Goal: Find specific page/section: Find specific page/section

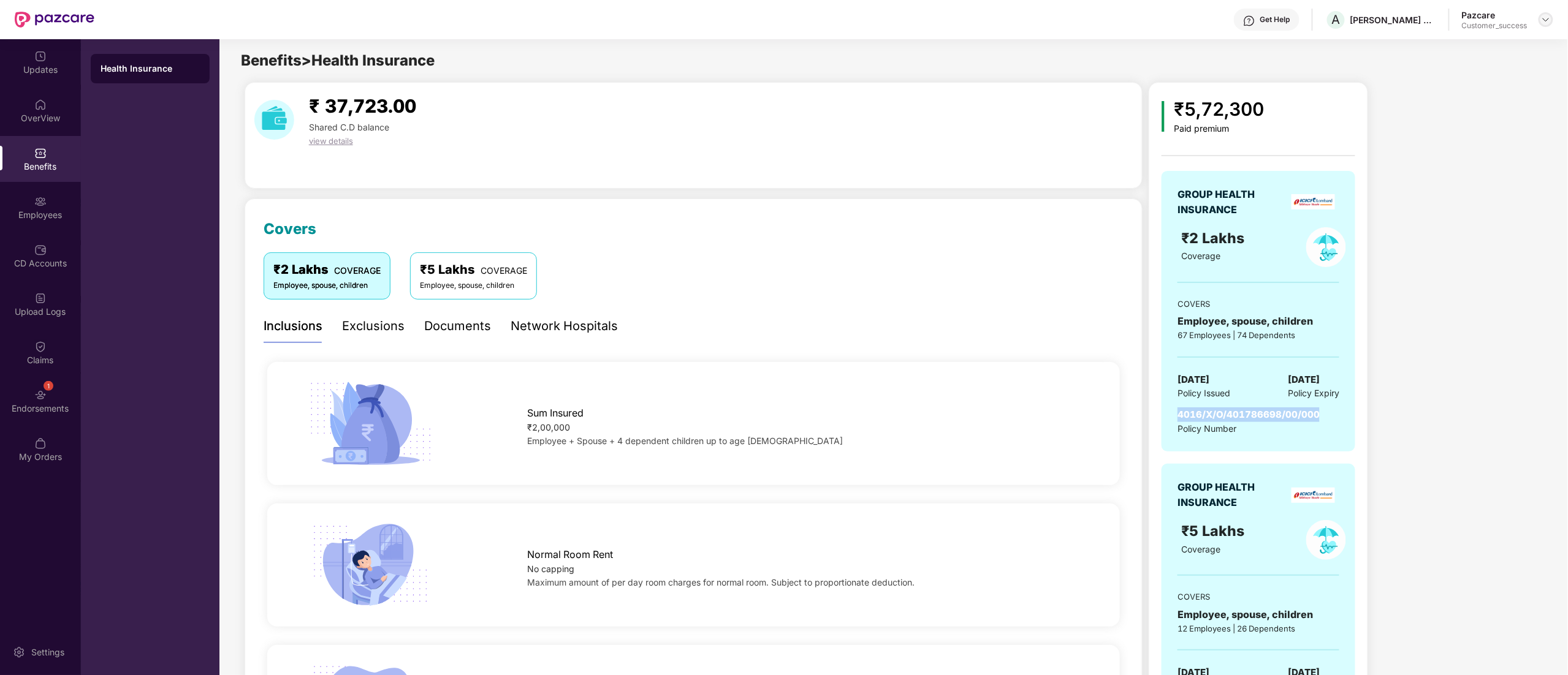
click at [1540, 18] on img at bounding box center [1545, 20] width 10 height 10
click at [1451, 51] on div "Switch to partner view" at bounding box center [1487, 49] width 159 height 24
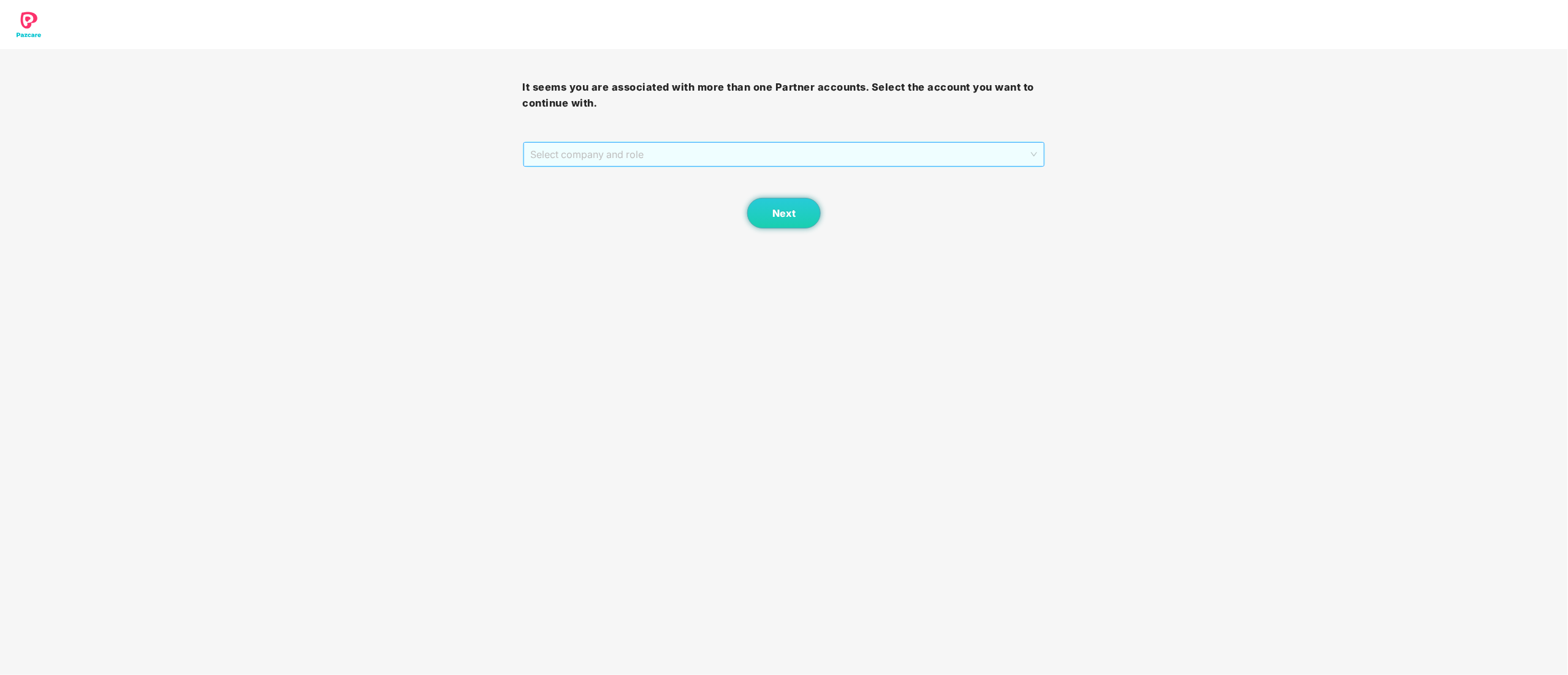
click at [580, 161] on span "Select company and role" at bounding box center [784, 155] width 507 height 23
click at [577, 195] on div "Pazcare - CUSTOMER_SUCCESS" at bounding box center [785, 198] width 508 height 14
click at [751, 217] on button "Next" at bounding box center [784, 213] width 73 height 30
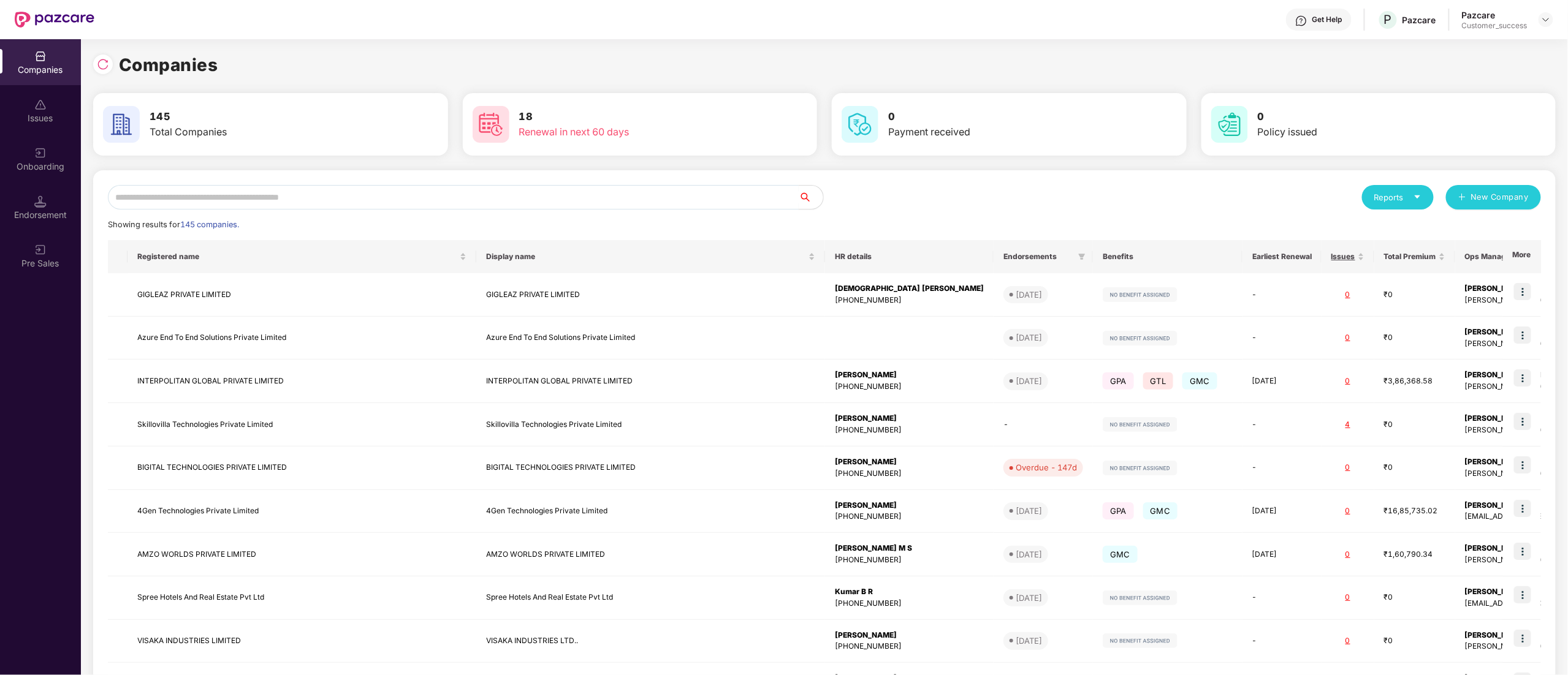
click at [257, 194] on input "text" at bounding box center [453, 197] width 691 height 25
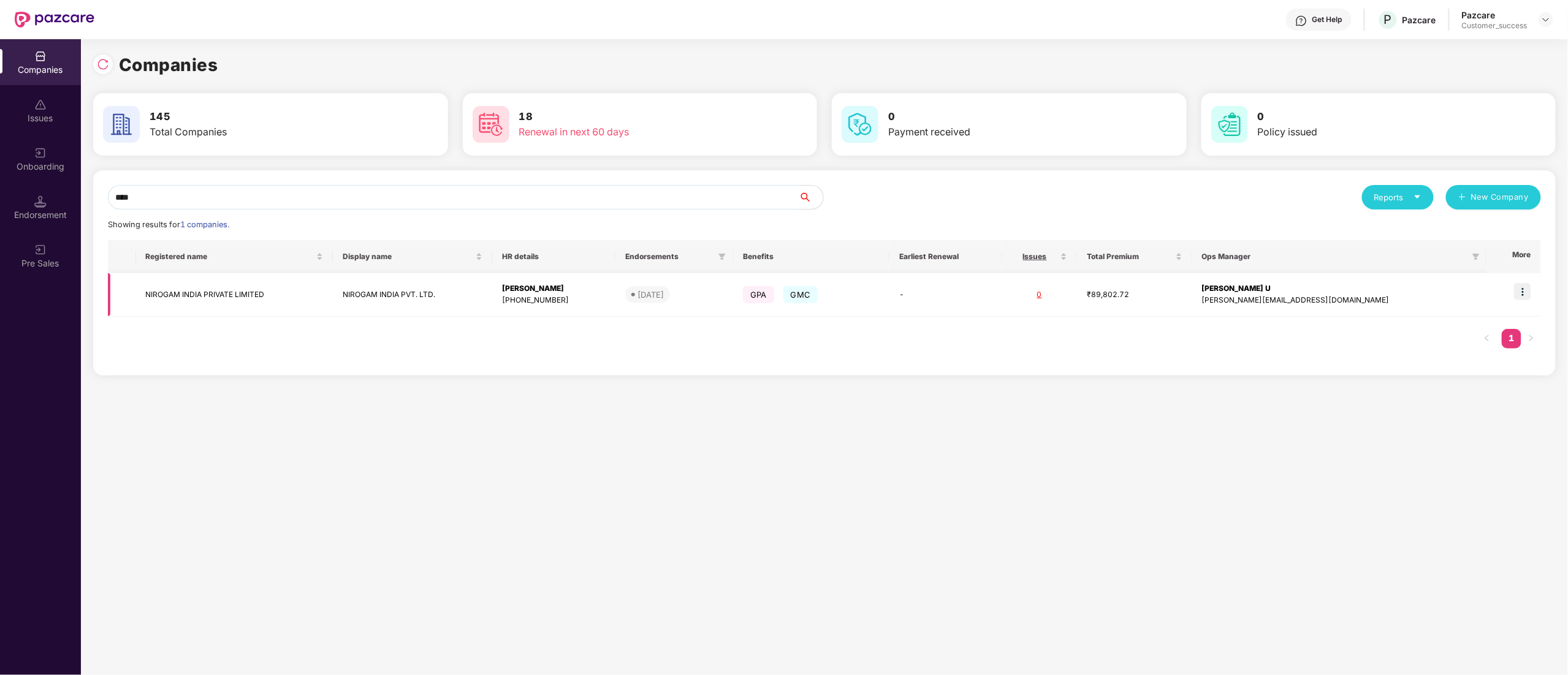
type input "****"
click at [211, 296] on td "NIROGAM INDIA PRIVATE LIMITED" at bounding box center [235, 295] width 198 height 44
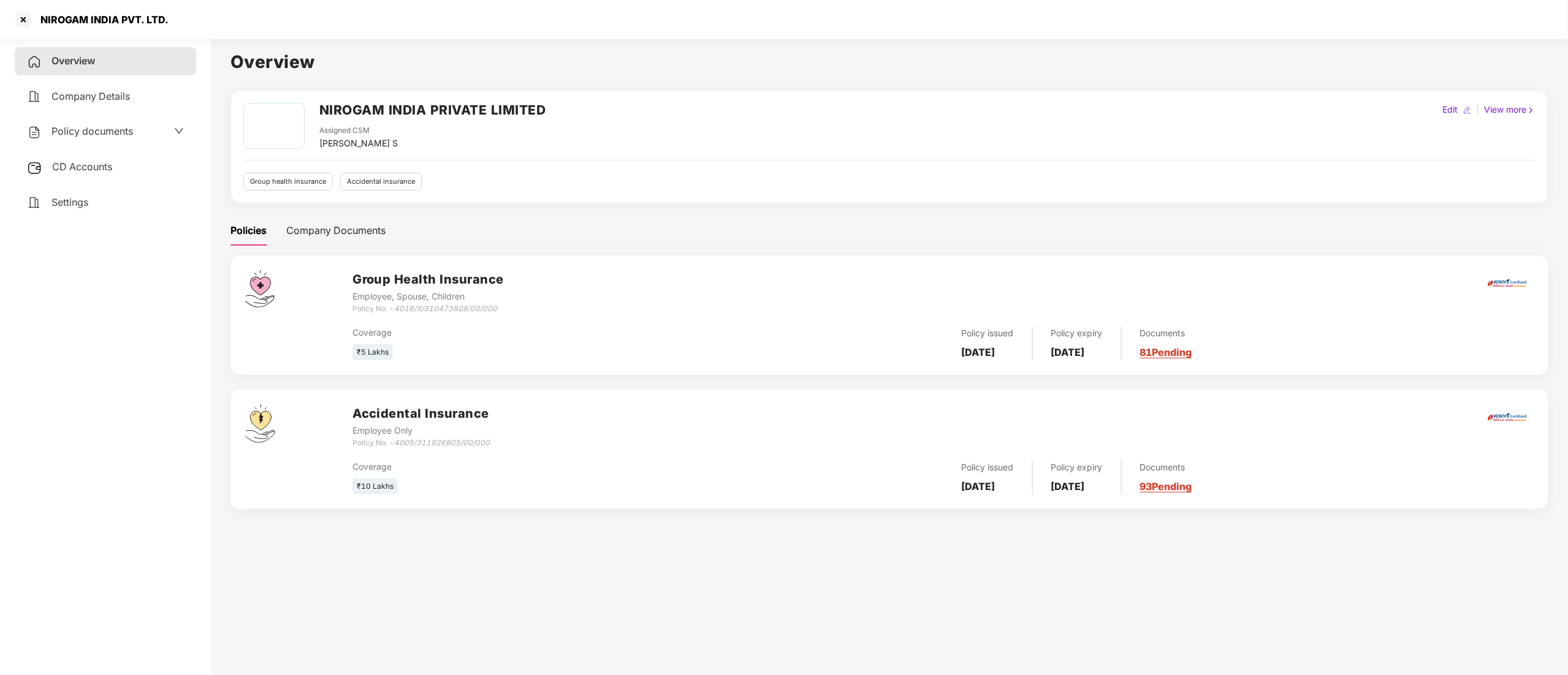
click at [402, 306] on icon "4016/X/310473808/00/000" at bounding box center [446, 308] width 103 height 9
click at [408, 319] on div "Coverage ₹5 Lakhs Policy issued [DATE] Policy expiry [DATE] Documents 81 Pending" at bounding box center [943, 338] width 1181 height 46
drag, startPoint x: 395, startPoint y: 311, endPoint x: 499, endPoint y: 308, distance: 104.0
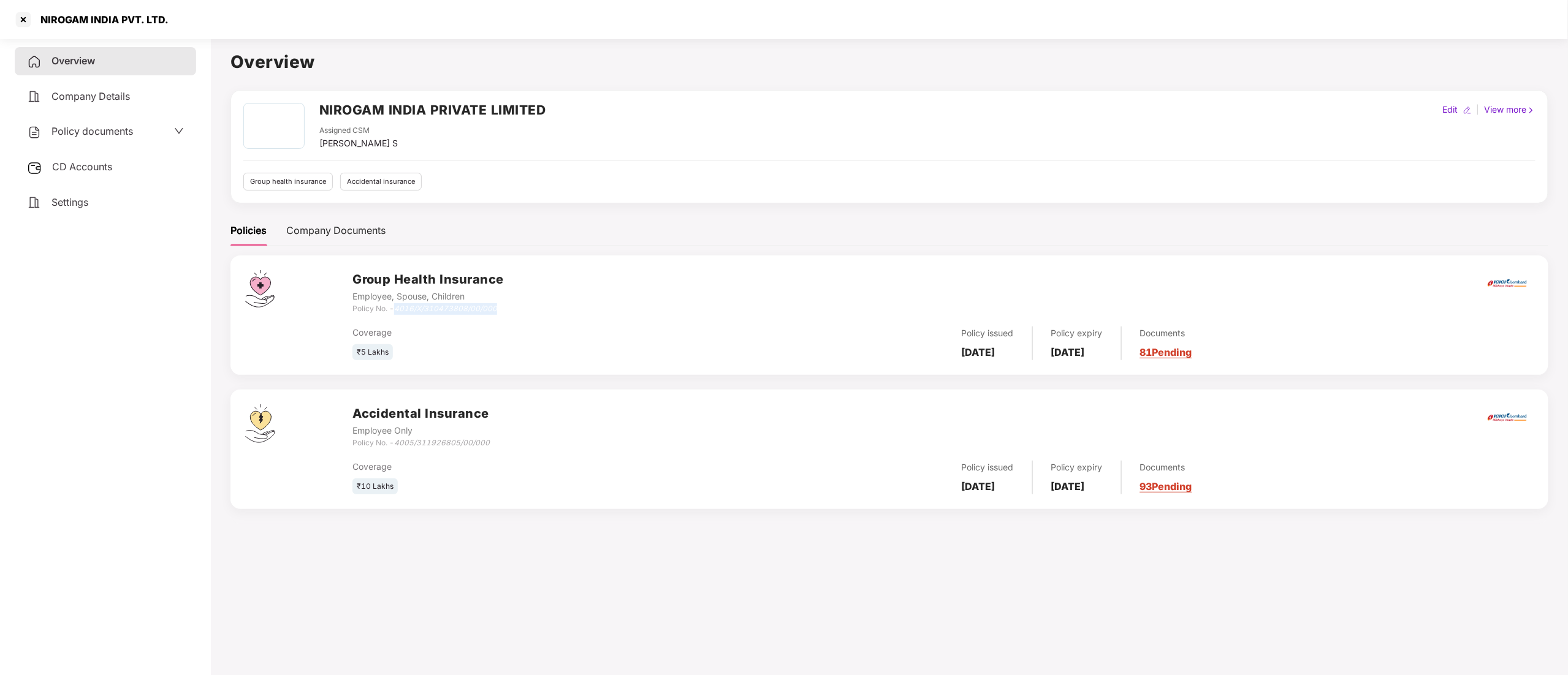
click at [499, 308] on div "Policy No. - 4016/X/310473808/00/000" at bounding box center [428, 309] width 151 height 12
copy icon "4016/X/310473808/00/000"
click at [17, 14] on div at bounding box center [23, 20] width 20 height 20
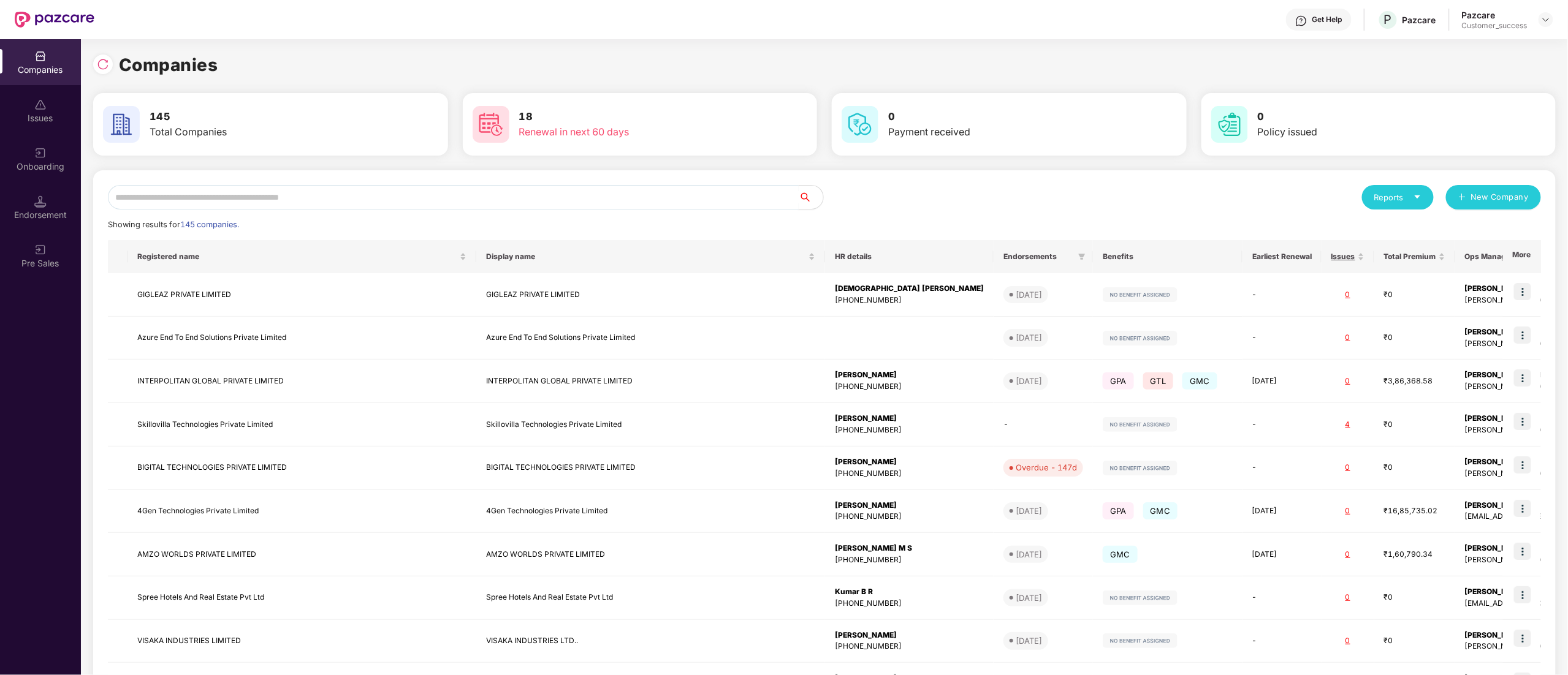
click at [179, 208] on input "text" at bounding box center [453, 197] width 691 height 25
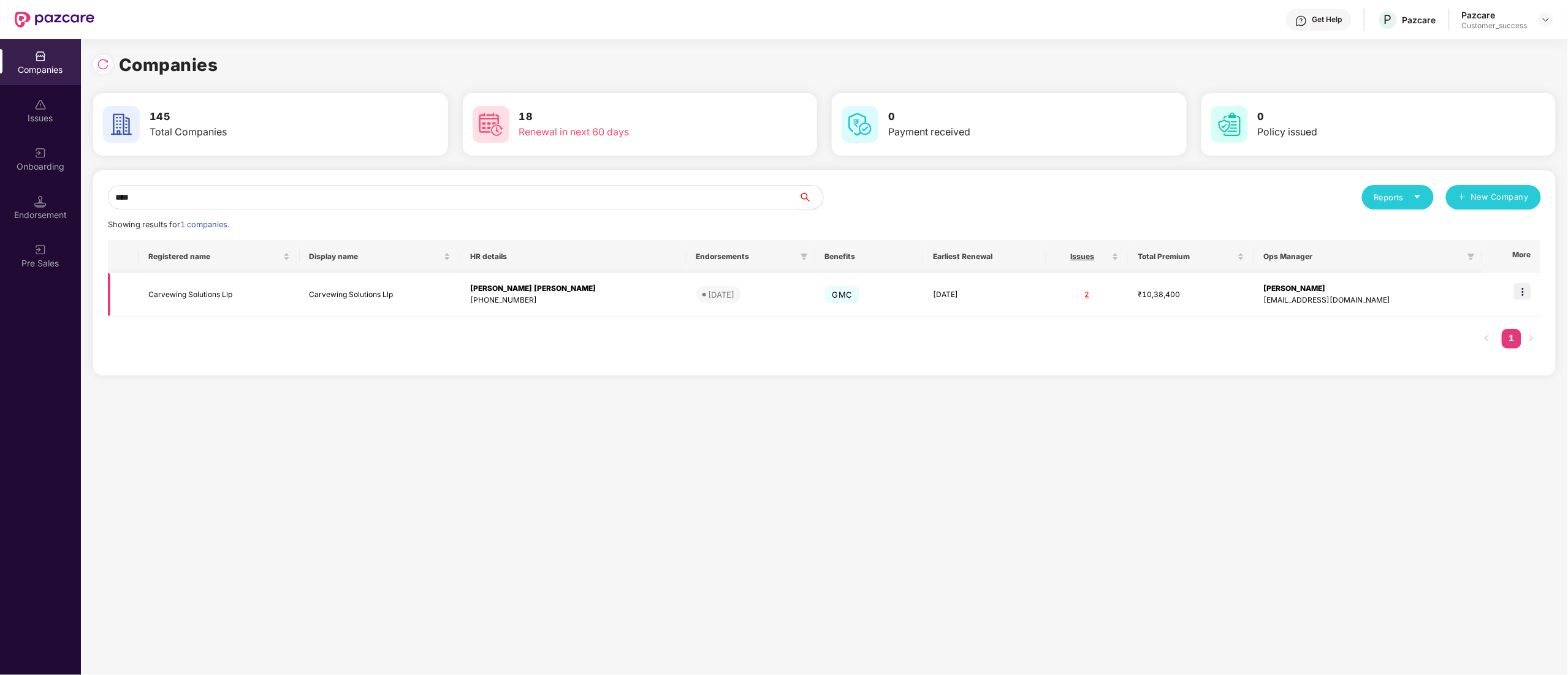
type input "****"
click at [1525, 291] on img at bounding box center [1522, 292] width 17 height 17
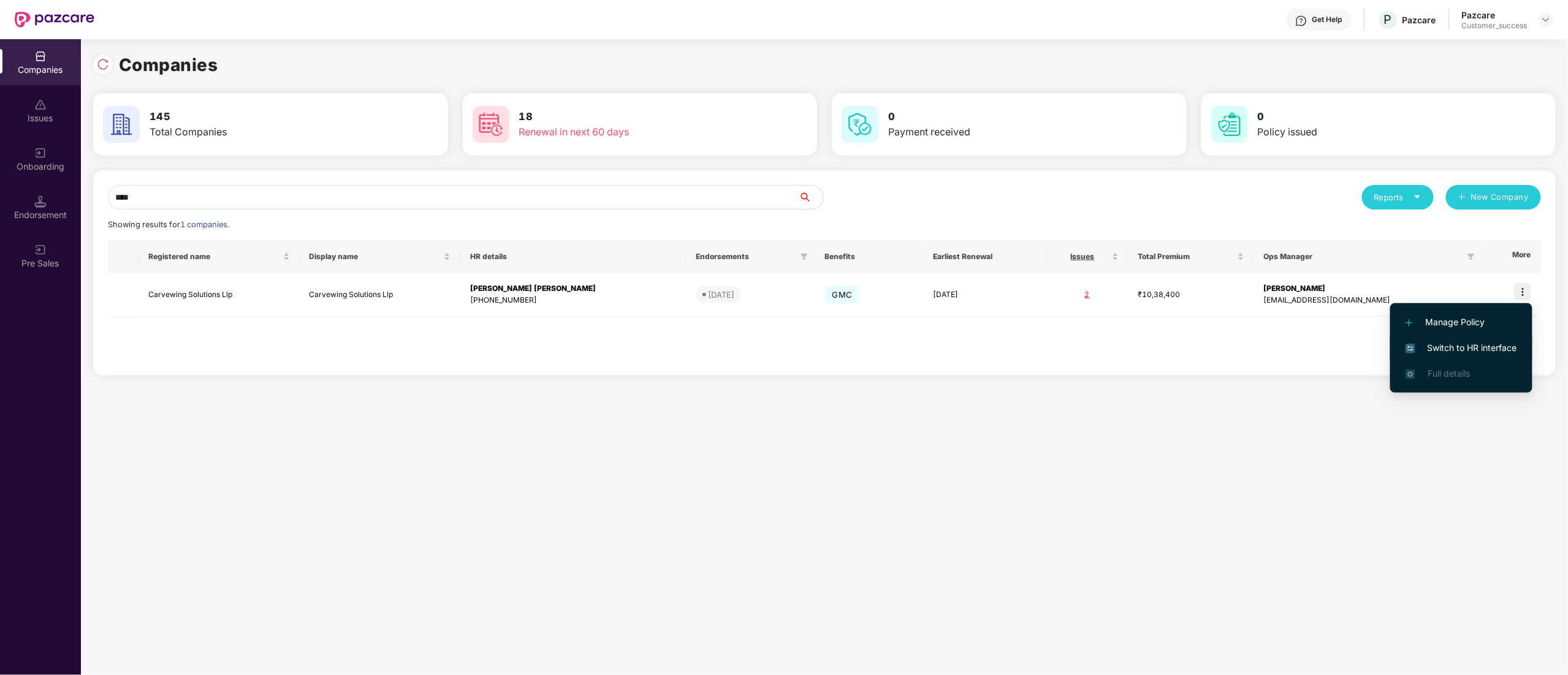
click at [1485, 344] on span "Switch to HR interface" at bounding box center [1461, 348] width 112 height 14
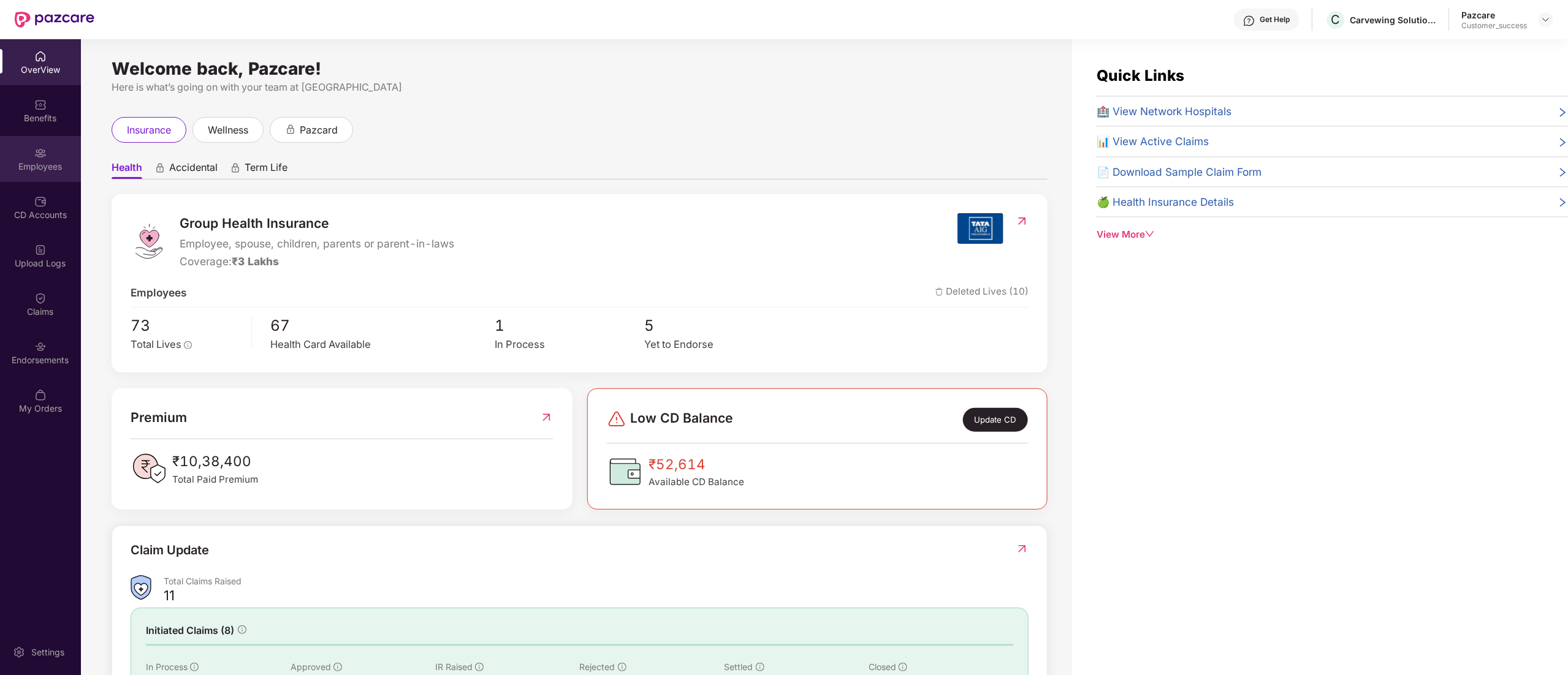
click at [48, 159] on div "Employees" at bounding box center [40, 158] width 81 height 46
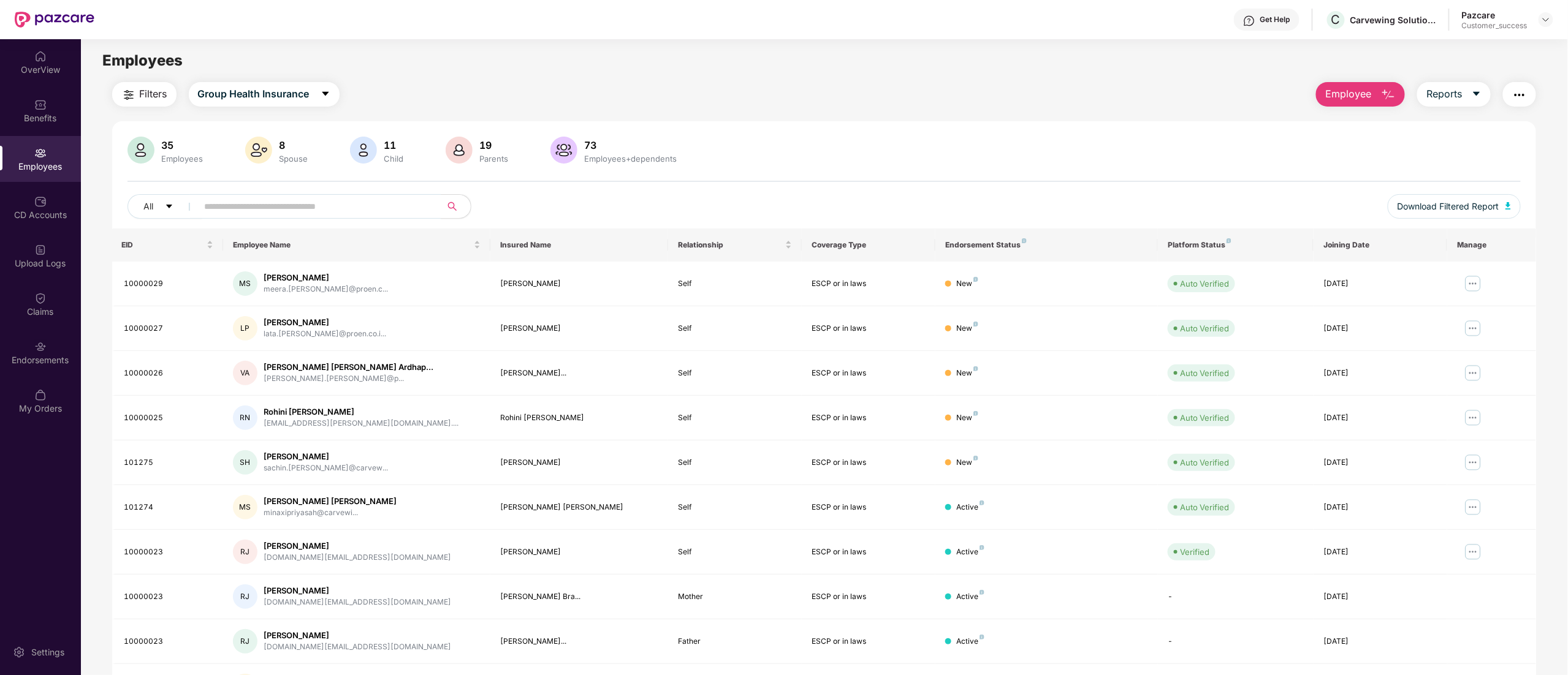
scroll to position [80, 0]
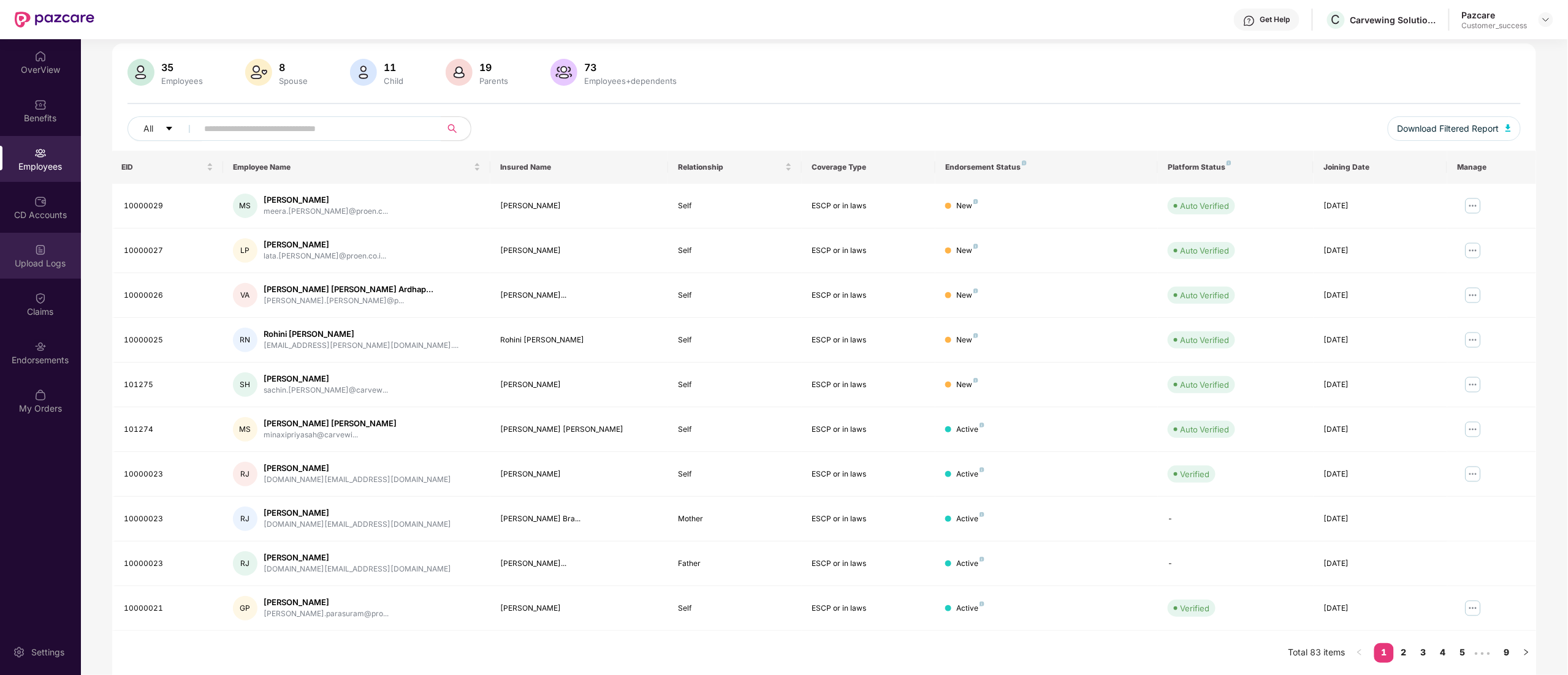
click at [27, 251] on div "Upload Logs" at bounding box center [40, 255] width 81 height 46
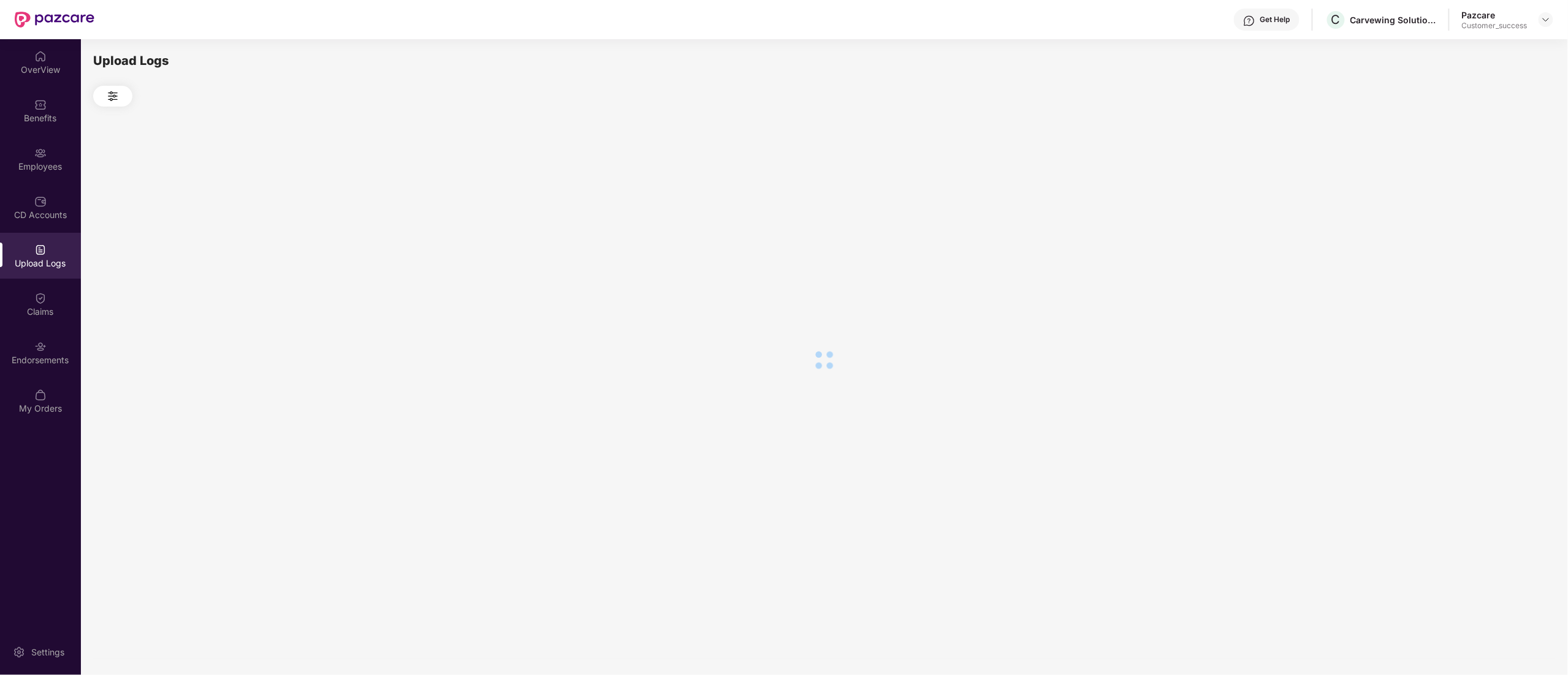
scroll to position [0, 0]
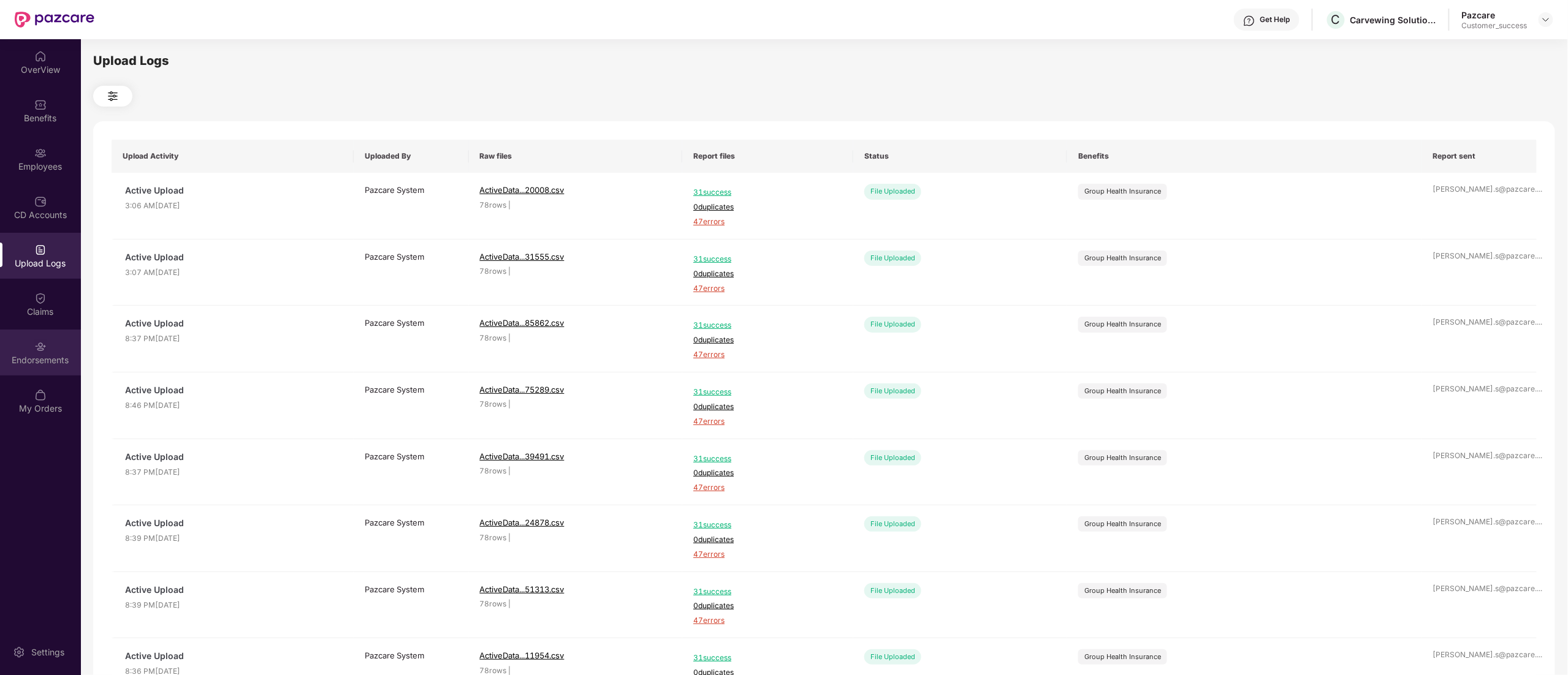
click at [37, 340] on img at bounding box center [40, 346] width 12 height 12
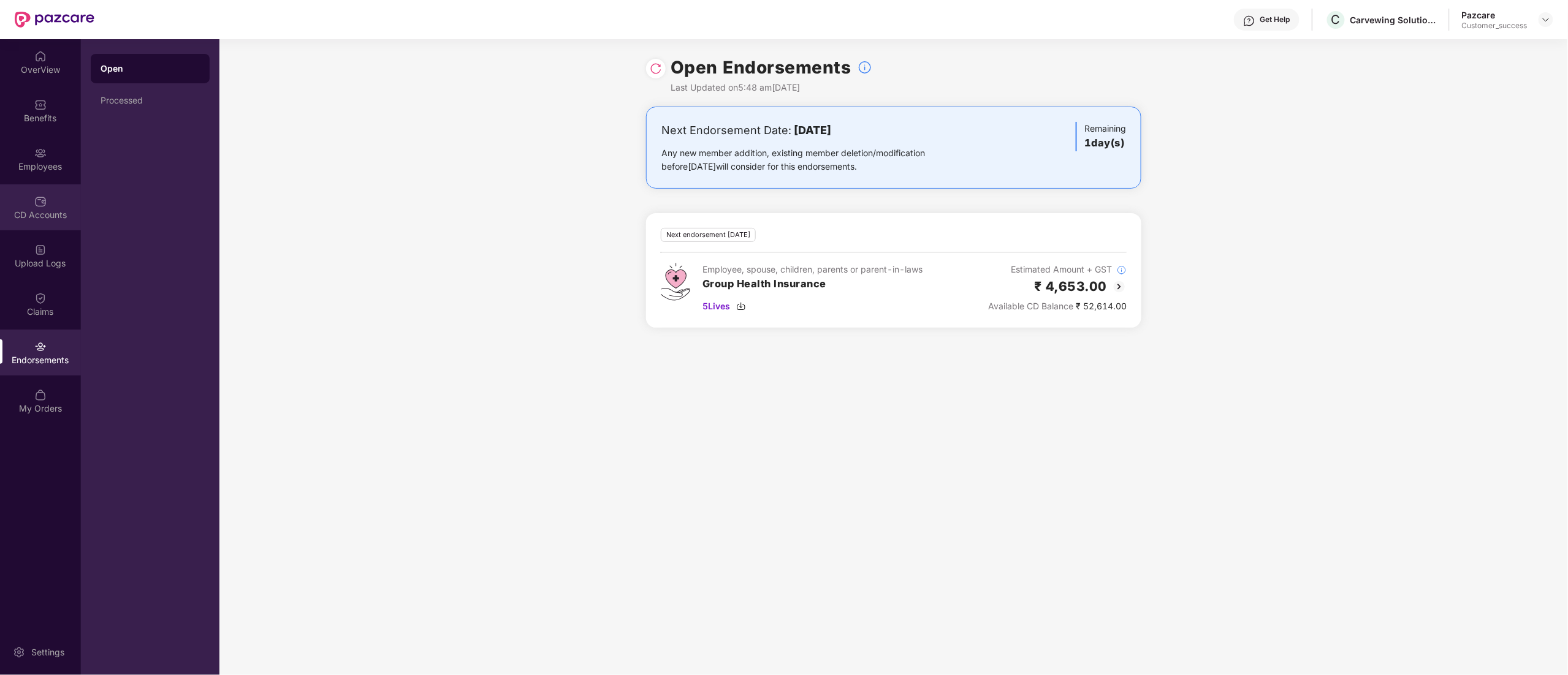
click at [18, 207] on div "CD Accounts" at bounding box center [40, 207] width 81 height 46
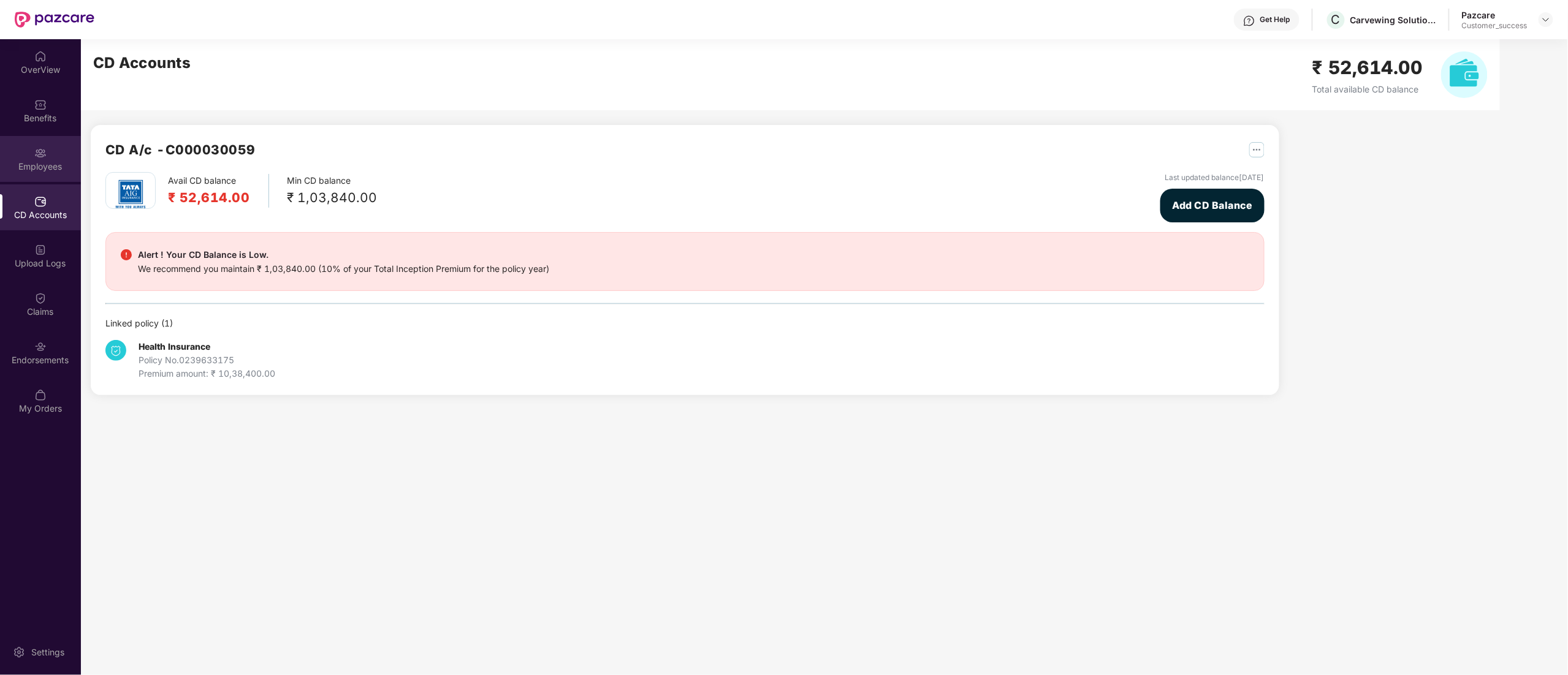
click at [23, 168] on div "Employees" at bounding box center [40, 166] width 81 height 12
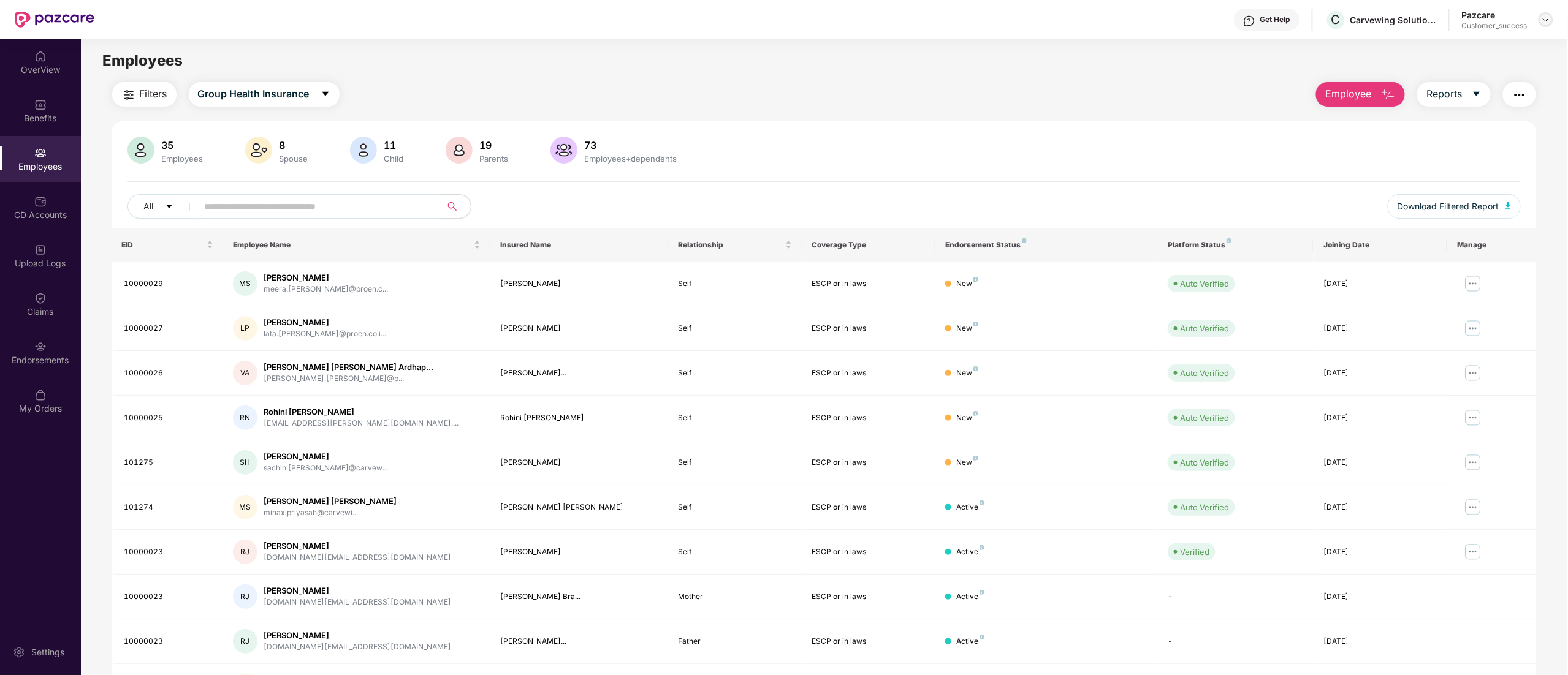
click at [1543, 15] on img at bounding box center [1545, 20] width 10 height 10
click at [1481, 51] on div "Switch to partner view" at bounding box center [1487, 49] width 159 height 24
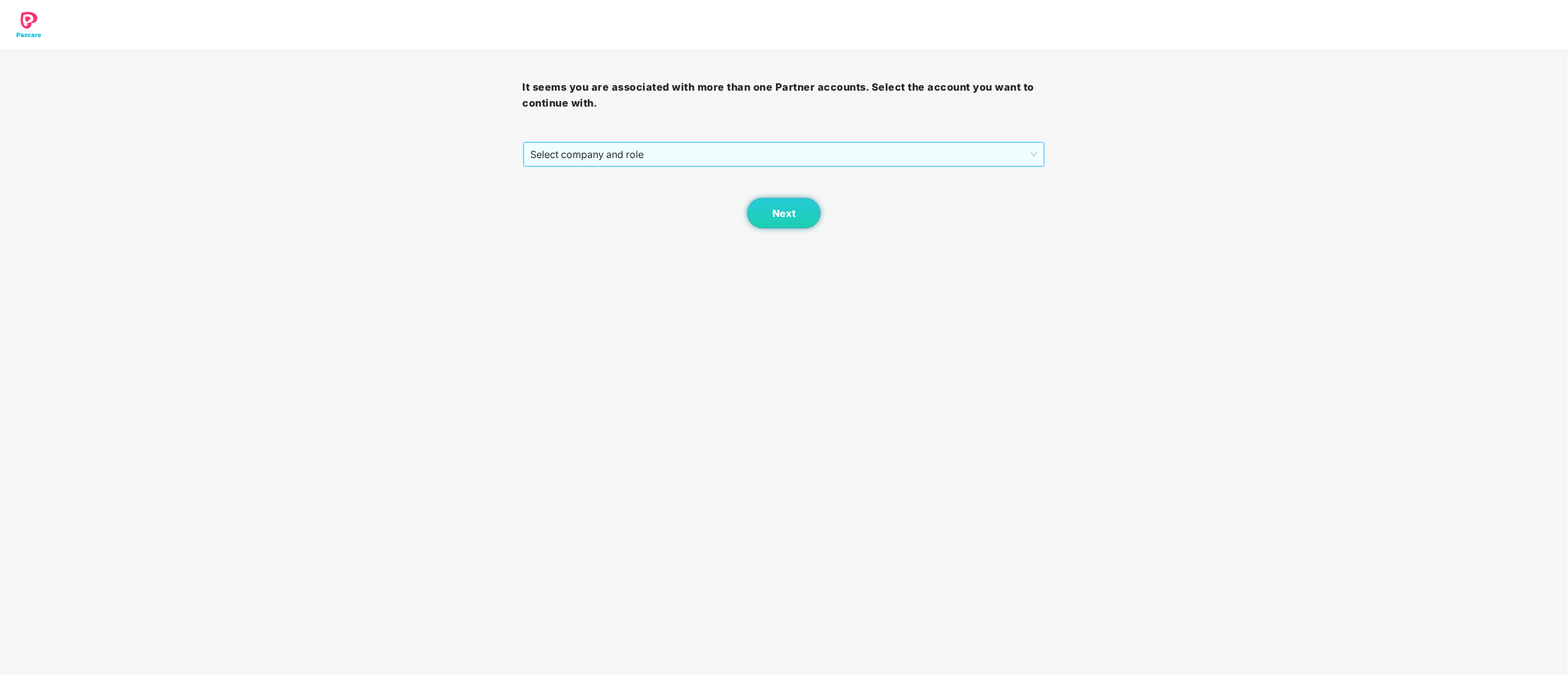
click at [604, 156] on span "Select company and role" at bounding box center [784, 155] width 507 height 23
click at [593, 195] on div "Pazcare - CUSTOMER_SUCCESS" at bounding box center [785, 198] width 508 height 14
click at [798, 216] on button "Next" at bounding box center [784, 213] width 73 height 30
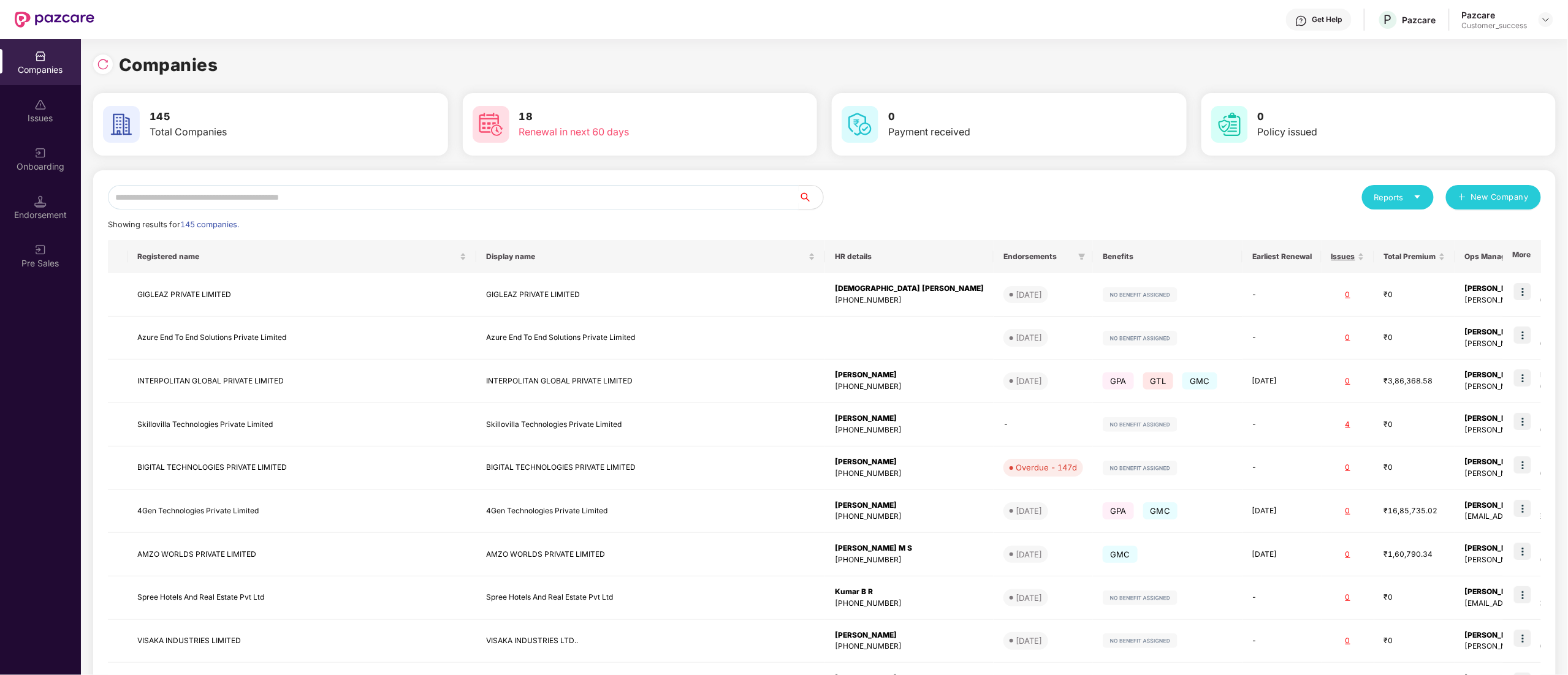
click at [308, 200] on input "text" at bounding box center [453, 197] width 691 height 25
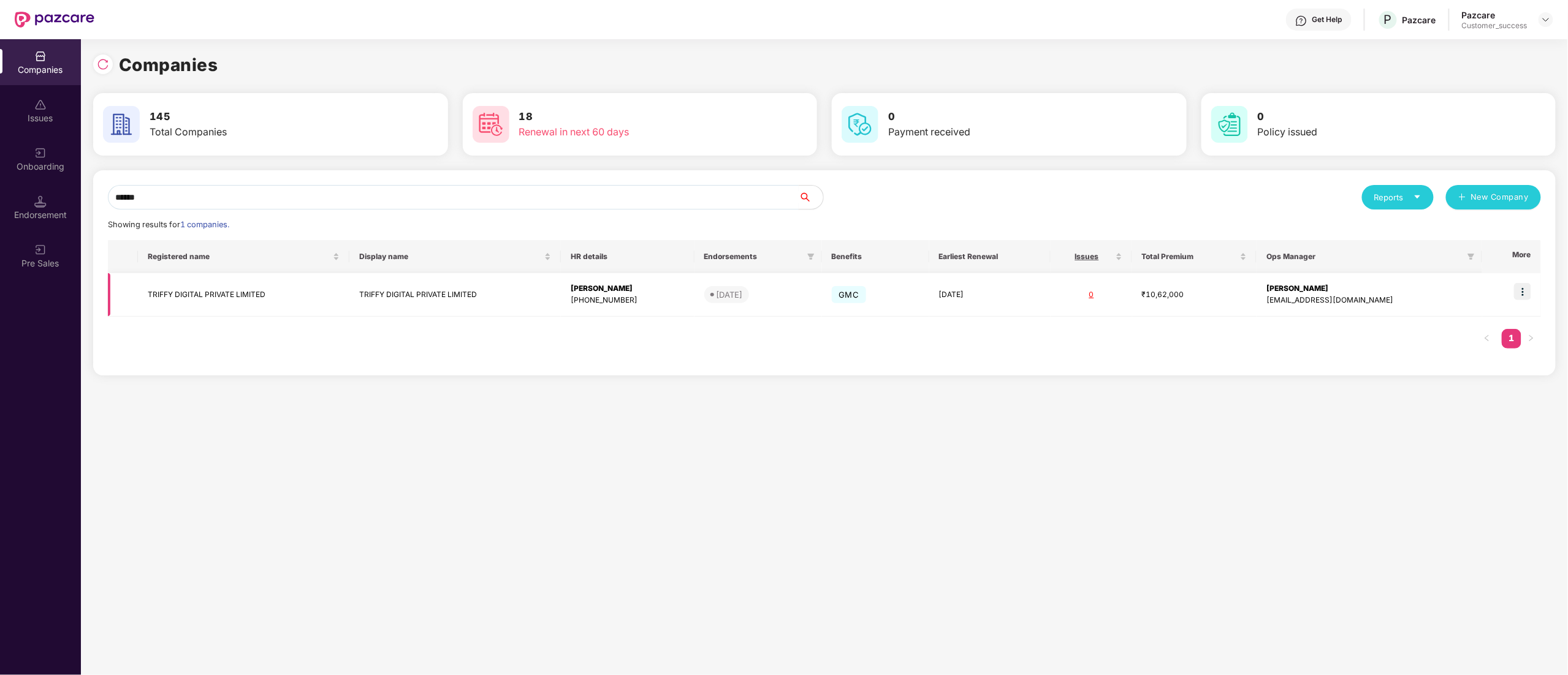
type input "******"
click at [1526, 292] on img at bounding box center [1522, 292] width 17 height 17
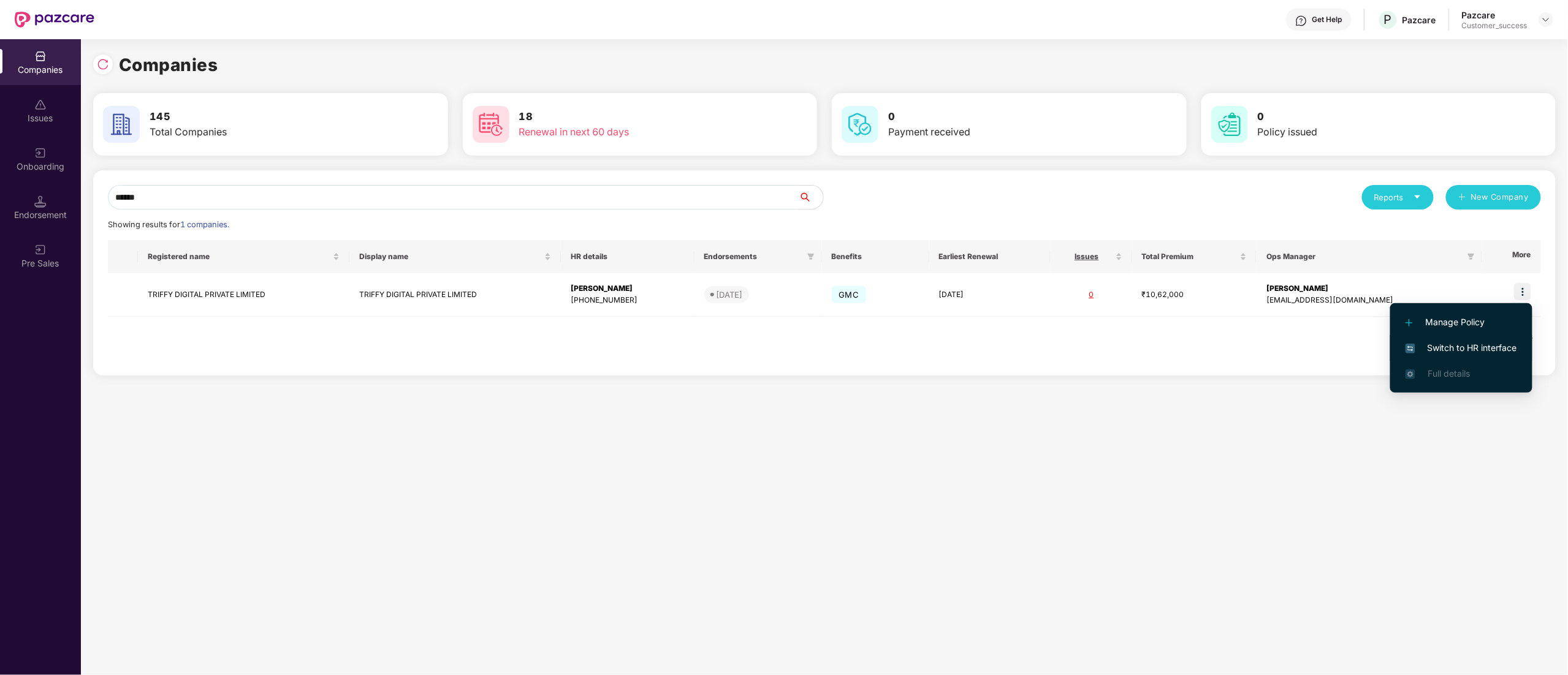
click at [1482, 348] on span "Switch to HR interface" at bounding box center [1461, 348] width 112 height 14
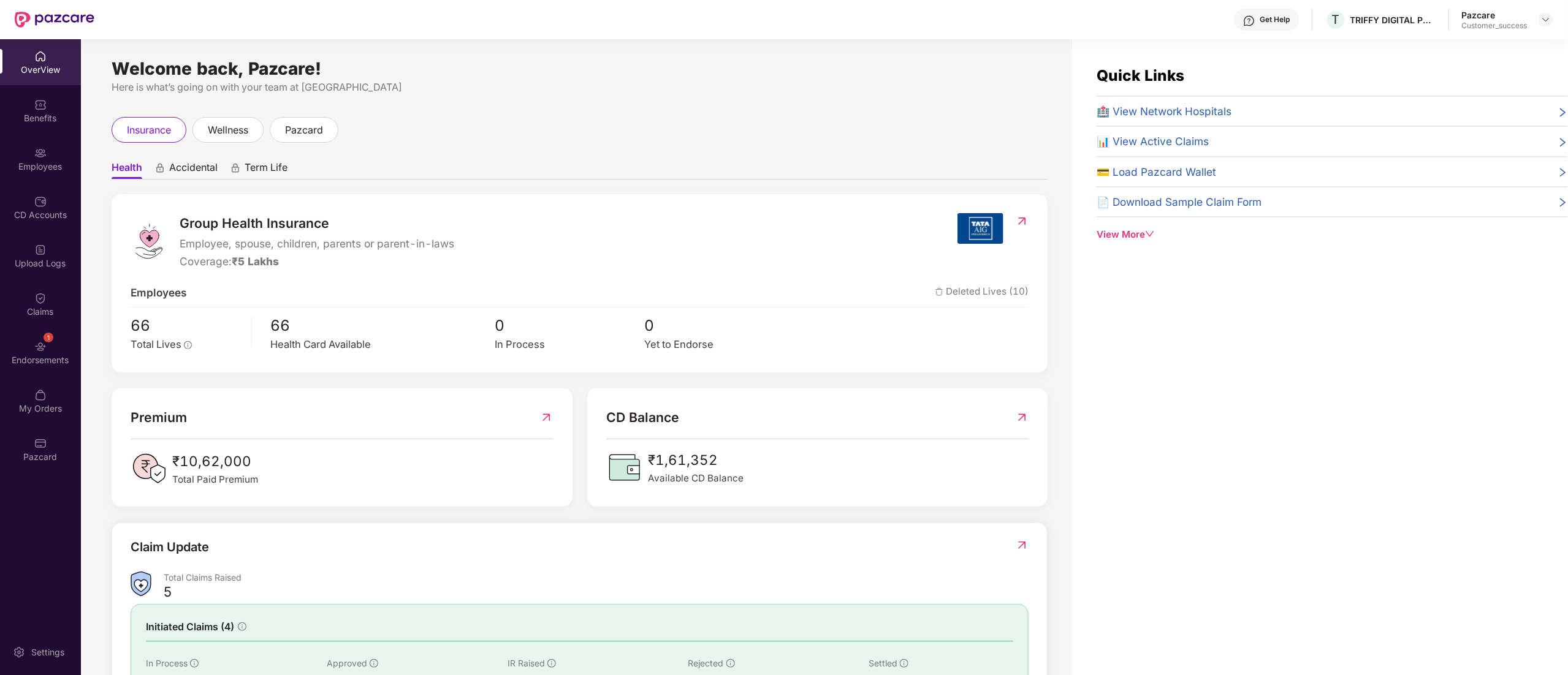
click at [48, 148] on div "Employees" at bounding box center [40, 158] width 81 height 46
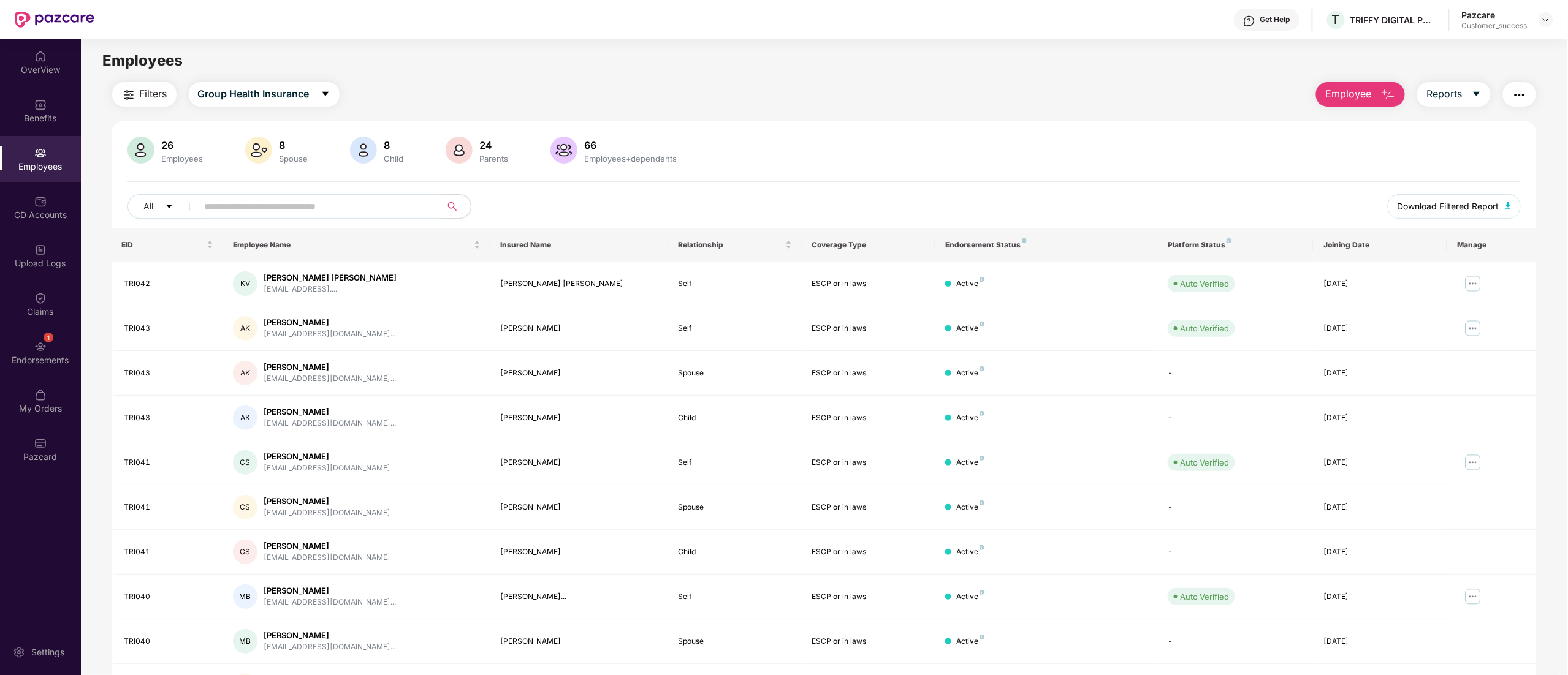
drag, startPoint x: 1432, startPoint y: 205, endPoint x: 1392, endPoint y: 245, distance: 56.6
click at [1432, 208] on span "Download Filtered Report" at bounding box center [1448, 206] width 102 height 14
click at [52, 209] on div "CD Accounts" at bounding box center [40, 215] width 81 height 12
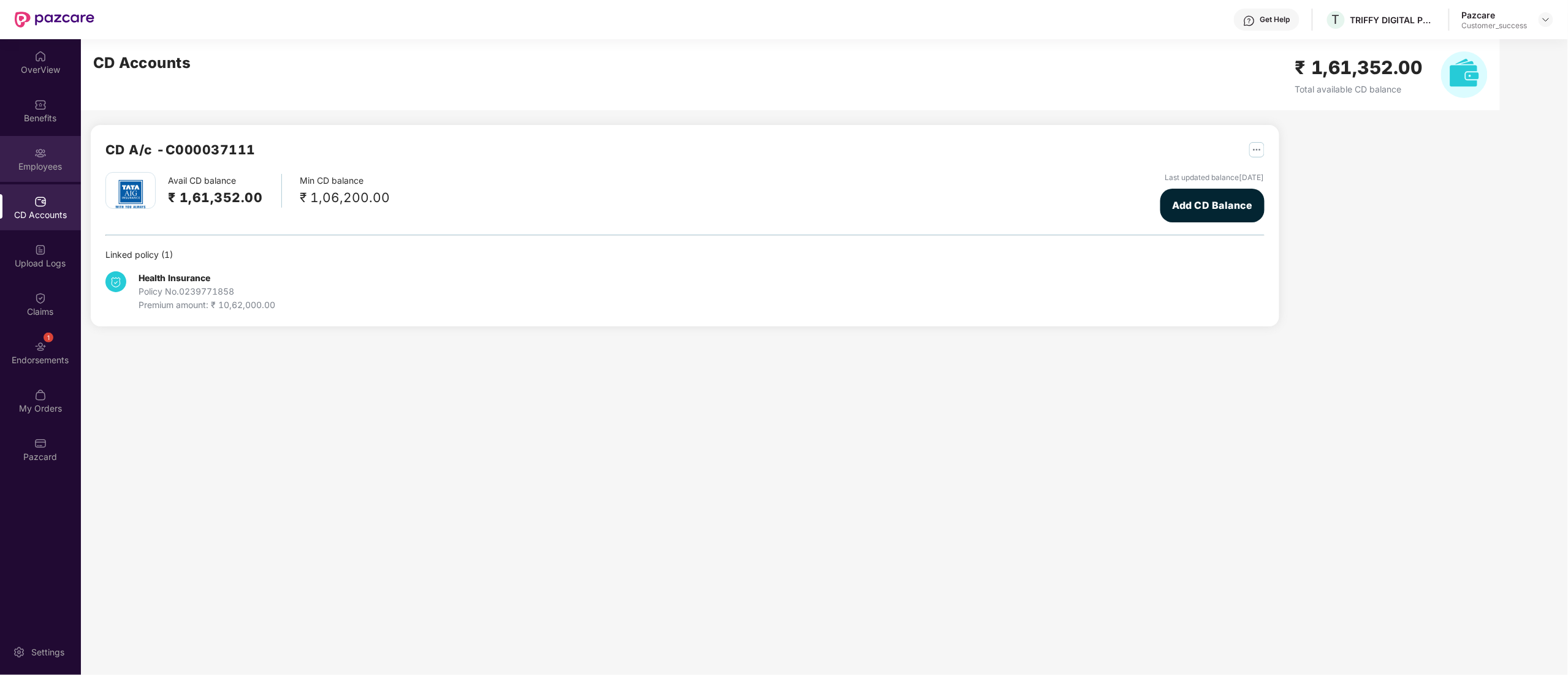
click at [25, 165] on div "Employees" at bounding box center [40, 166] width 81 height 12
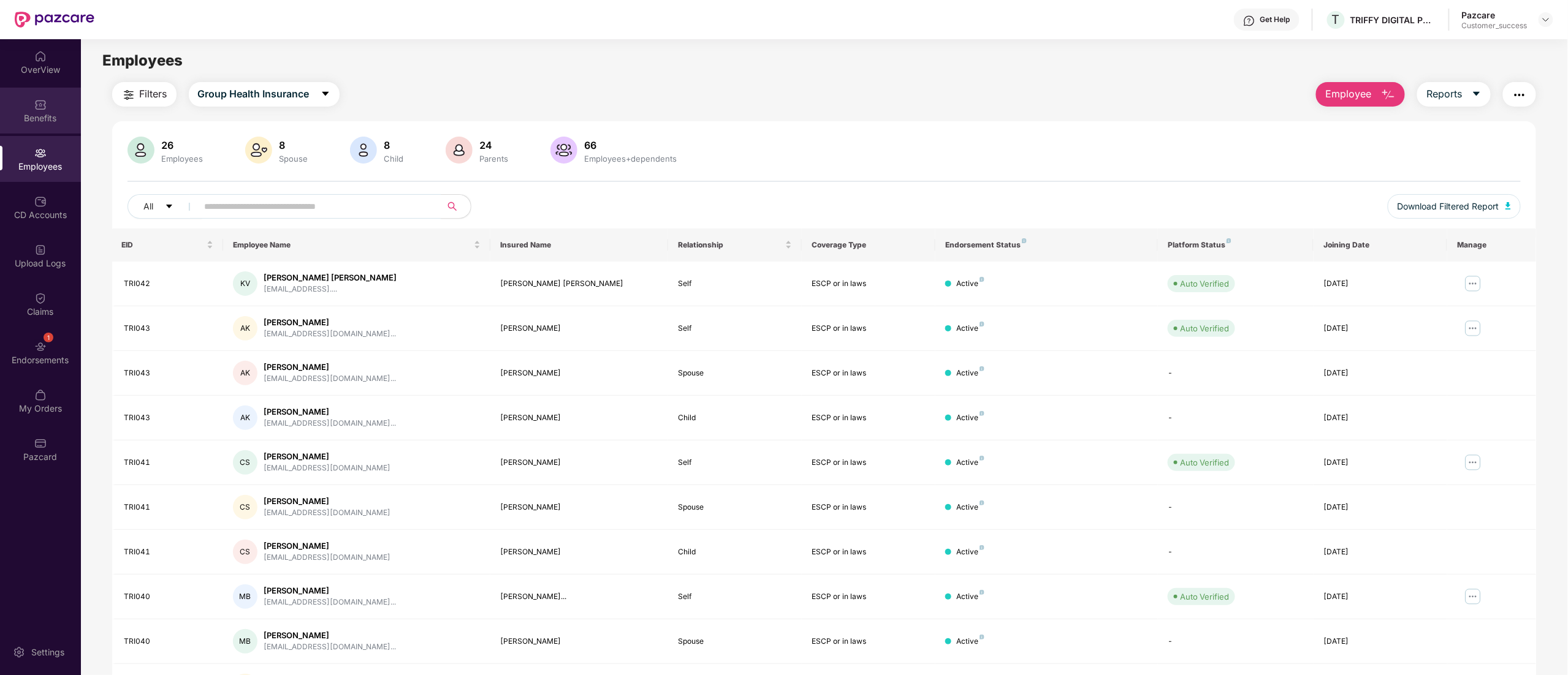
click at [37, 94] on div "Benefits" at bounding box center [40, 110] width 81 height 46
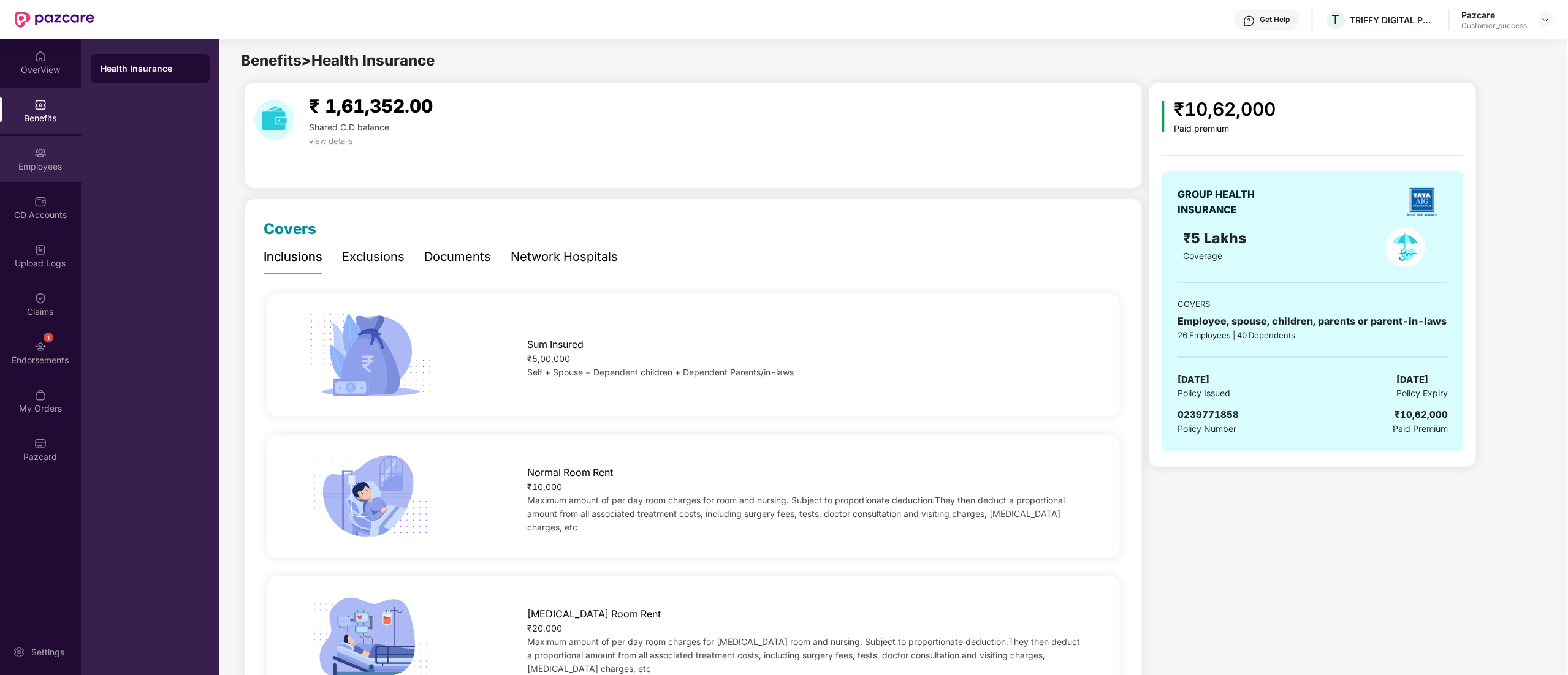
click at [33, 163] on div "Employees" at bounding box center [40, 166] width 81 height 12
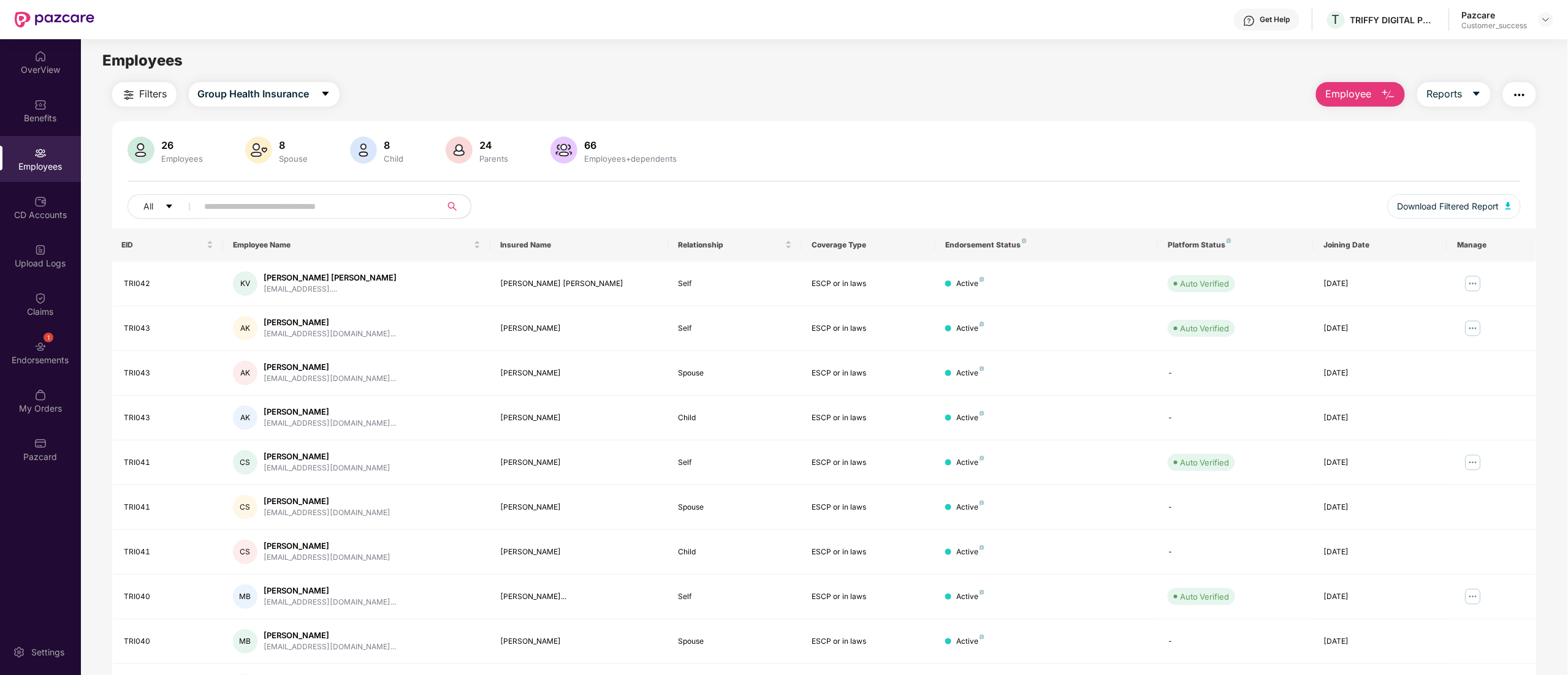
click at [280, 202] on input "text" at bounding box center [314, 206] width 220 height 18
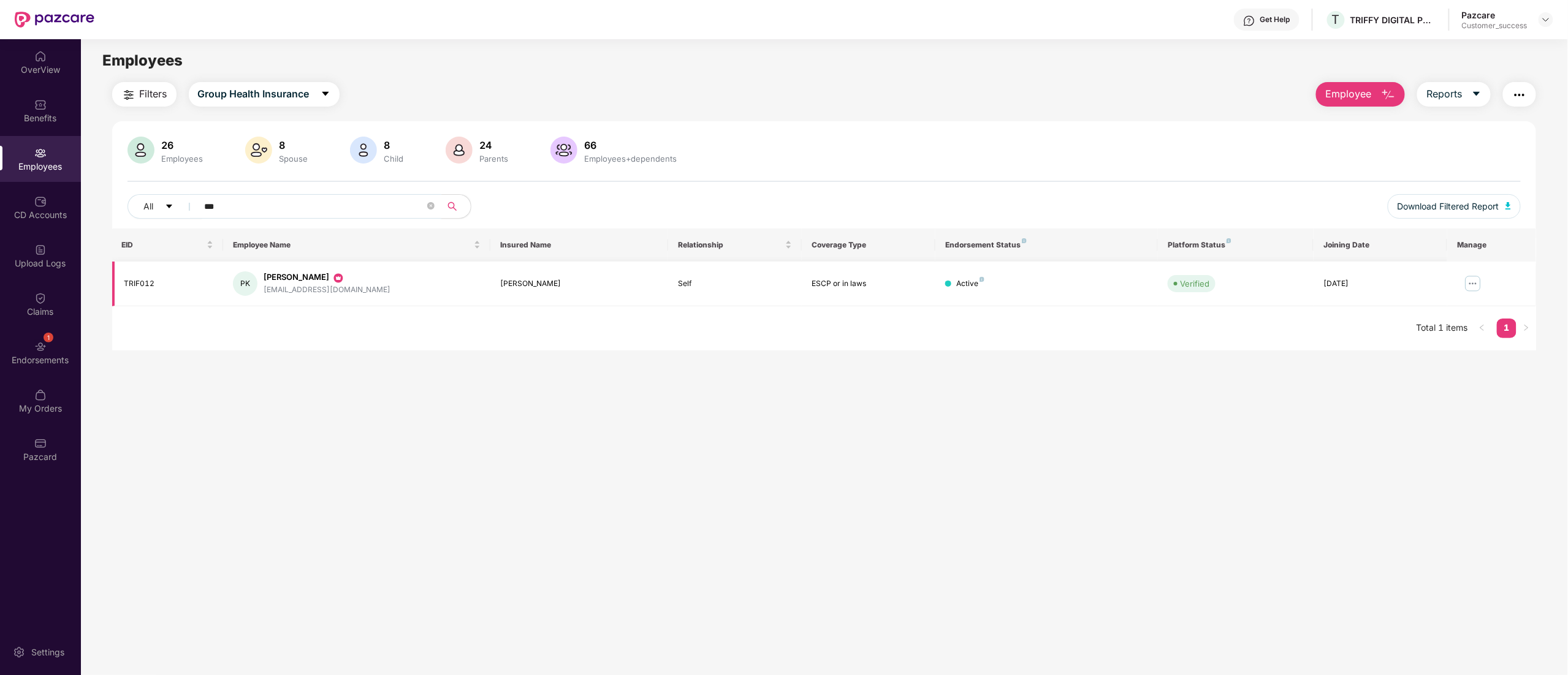
type input "***"
click at [1476, 285] on img at bounding box center [1472, 283] width 20 height 20
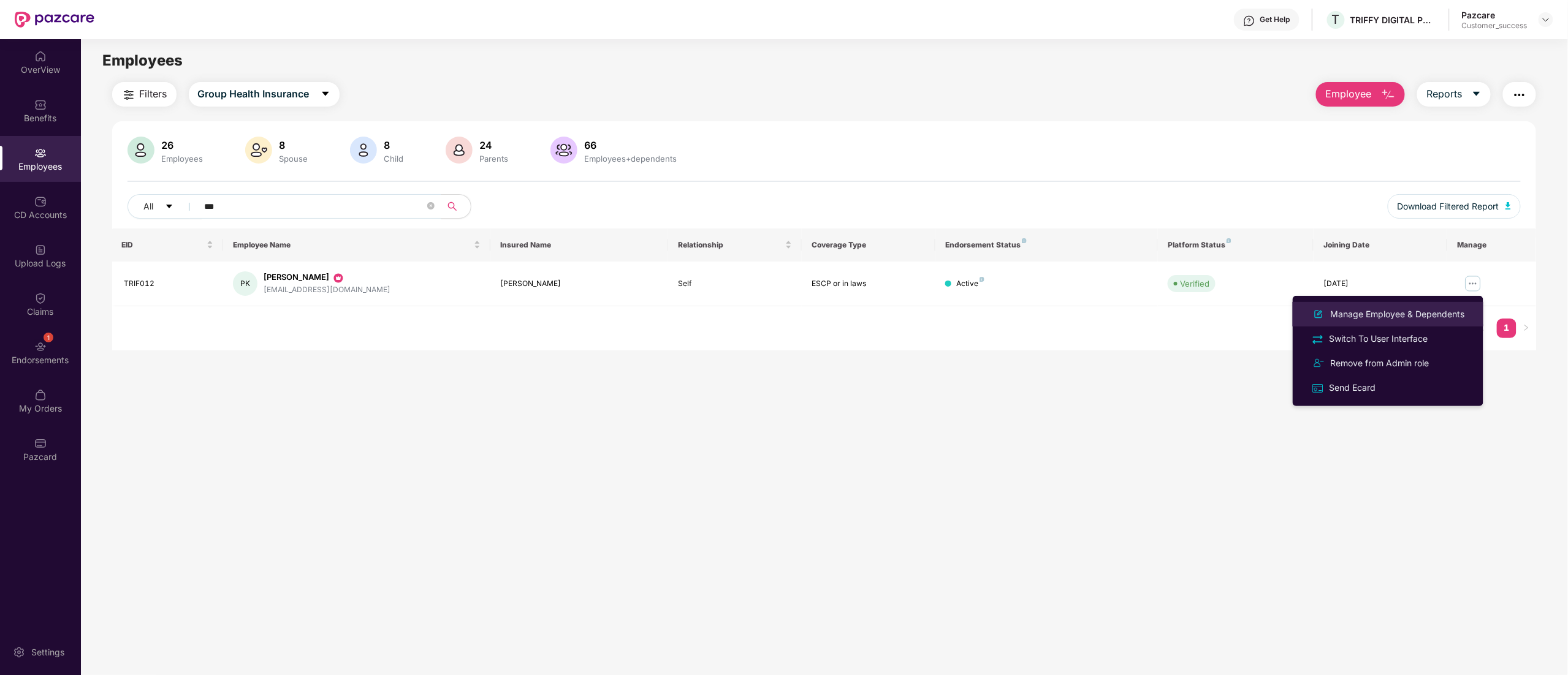
click at [1400, 317] on div "Manage Employee & Dependents" at bounding box center [1398, 314] width 139 height 14
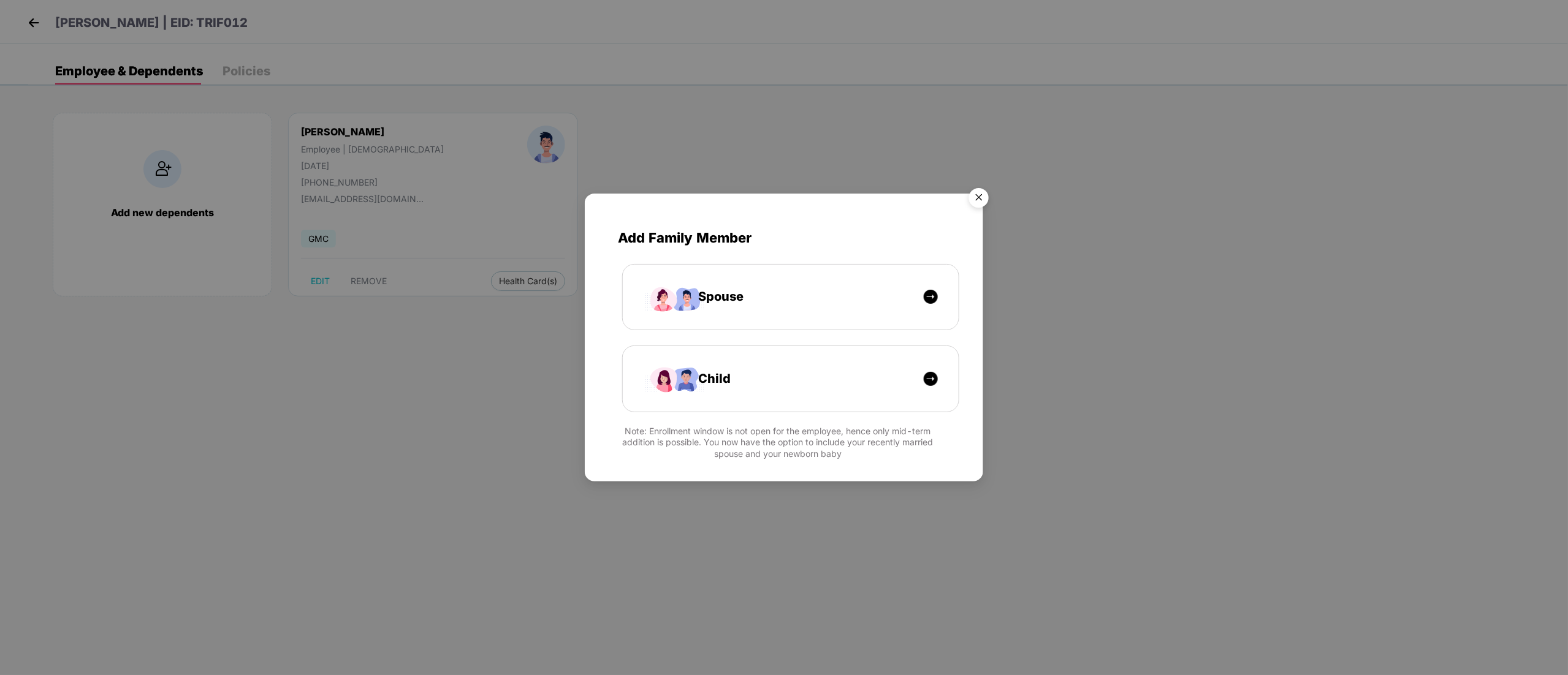
click at [979, 196] on img "Close" at bounding box center [978, 199] width 34 height 34
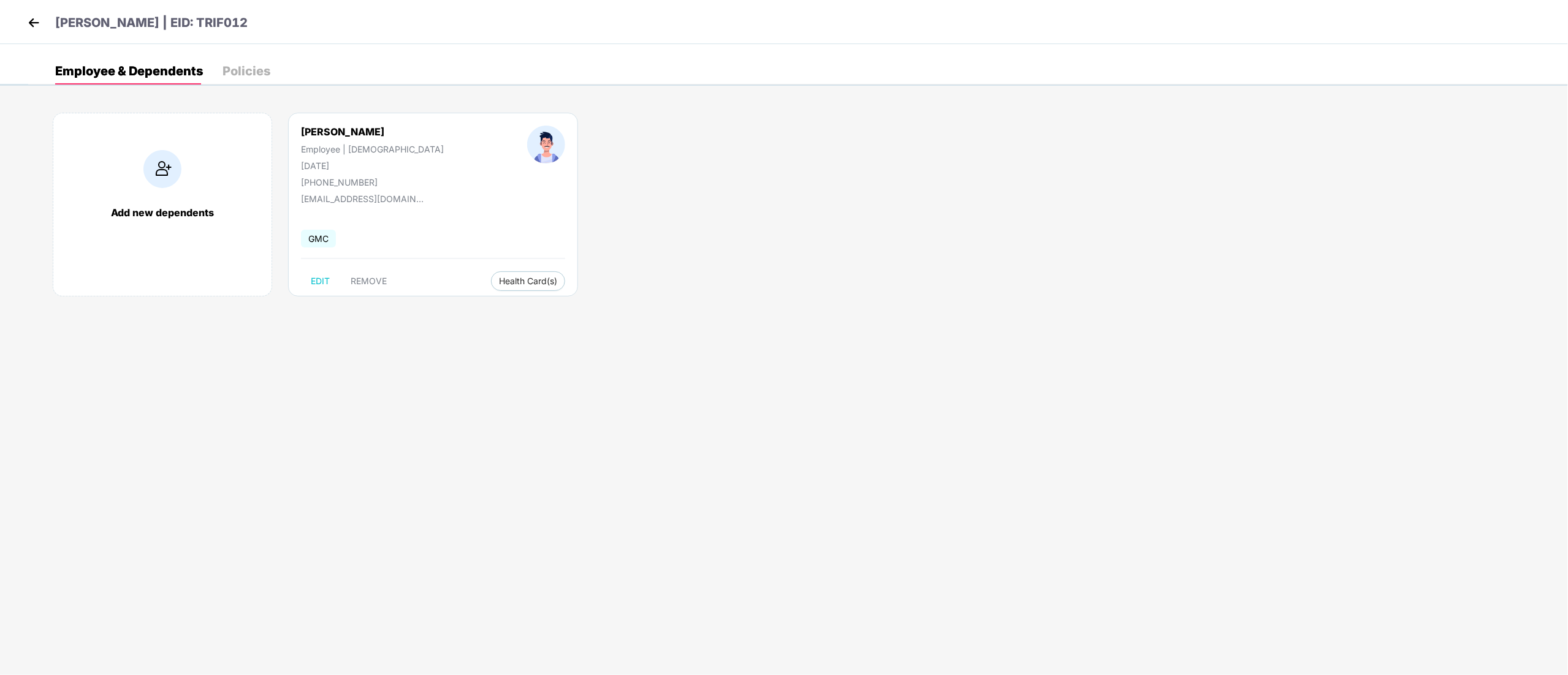
click at [324, 181] on div "[PHONE_NUMBER]" at bounding box center [372, 182] width 143 height 10
copy div "[PHONE_NUMBER]"
click at [32, 28] on img at bounding box center [33, 22] width 18 height 18
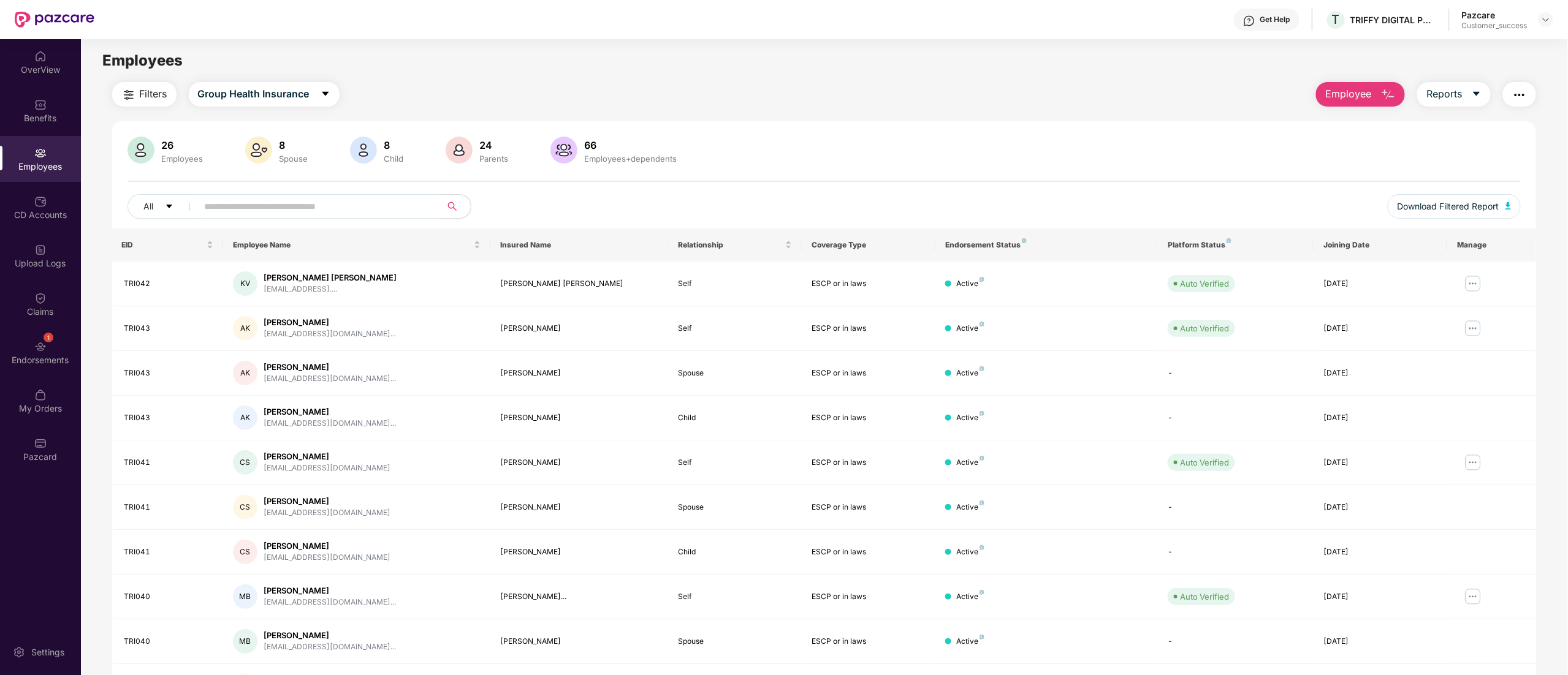
click at [344, 215] on input "text" at bounding box center [314, 206] width 220 height 18
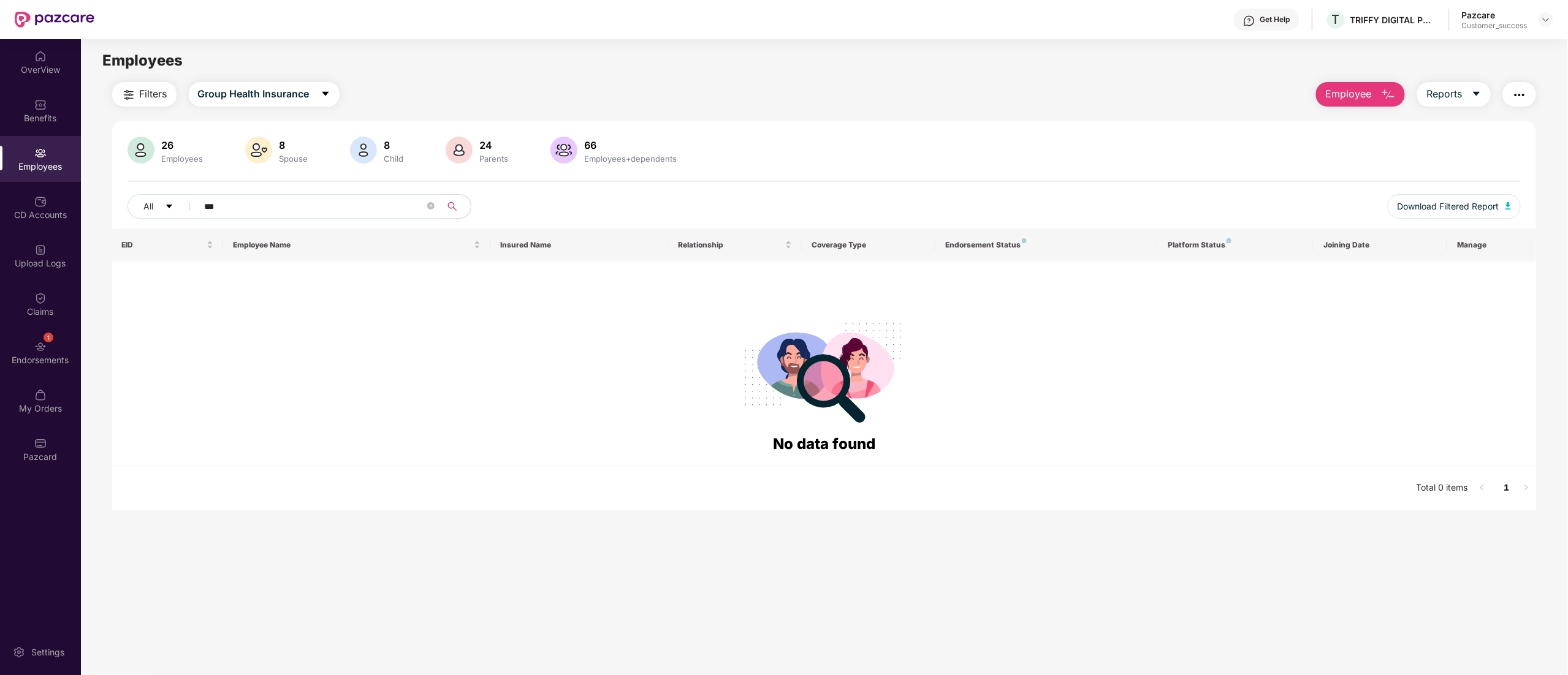
click at [285, 195] on span "***" at bounding box center [316, 206] width 251 height 25
type input "*"
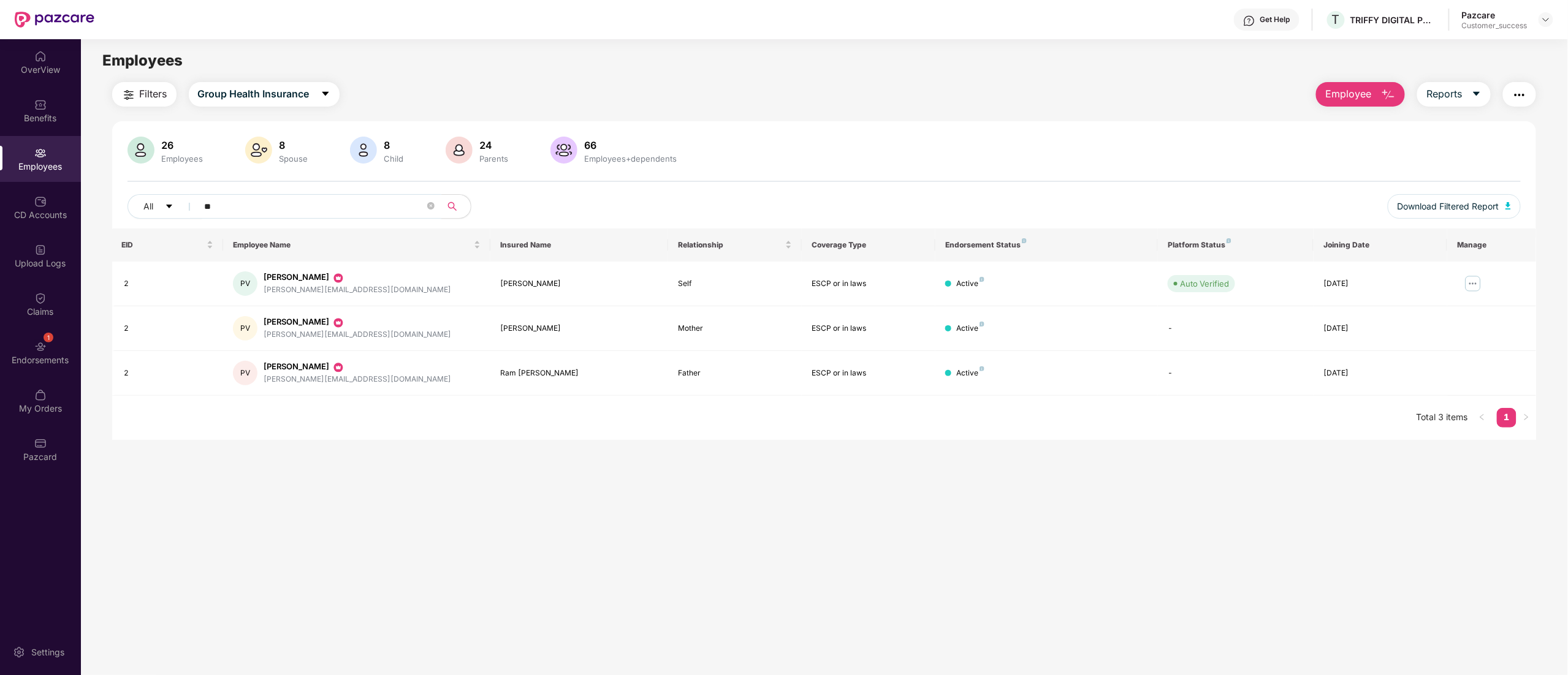
type input "*"
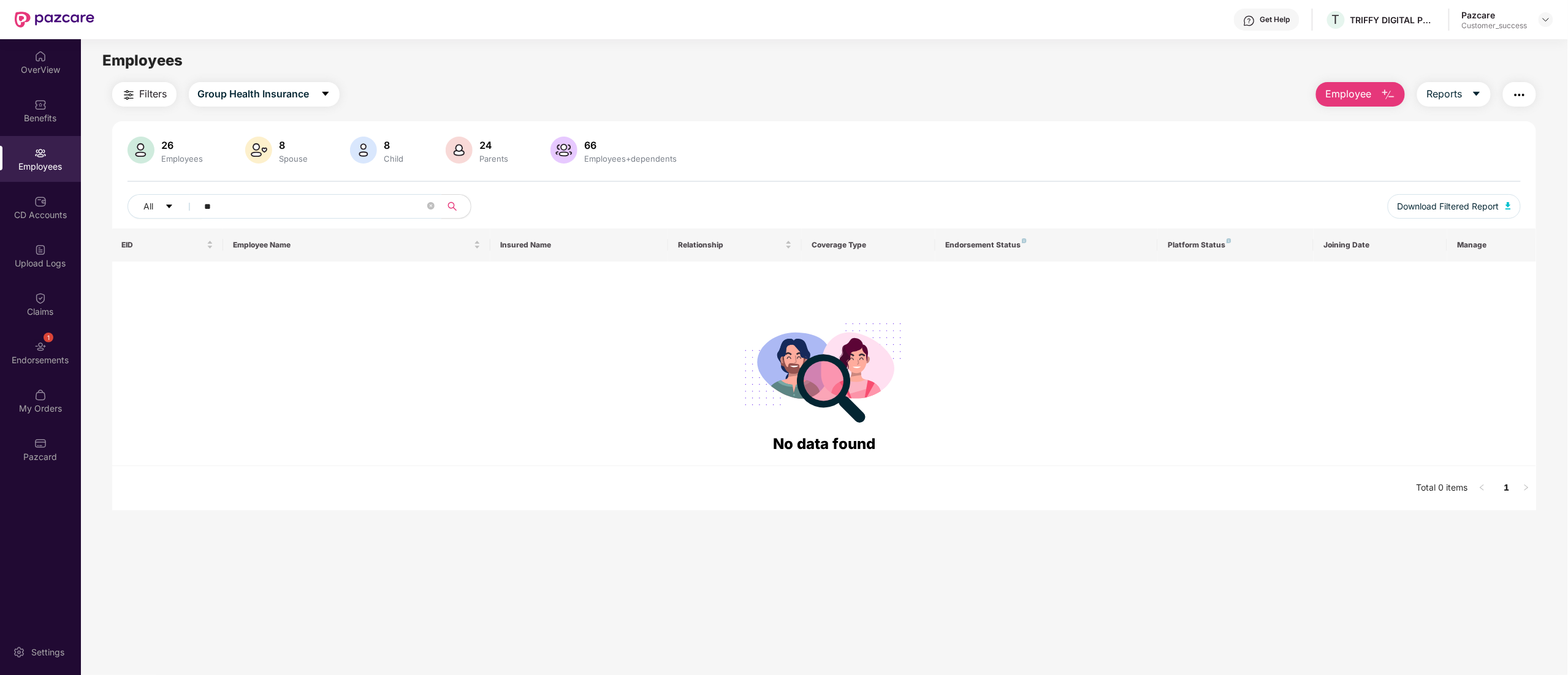
type input "*"
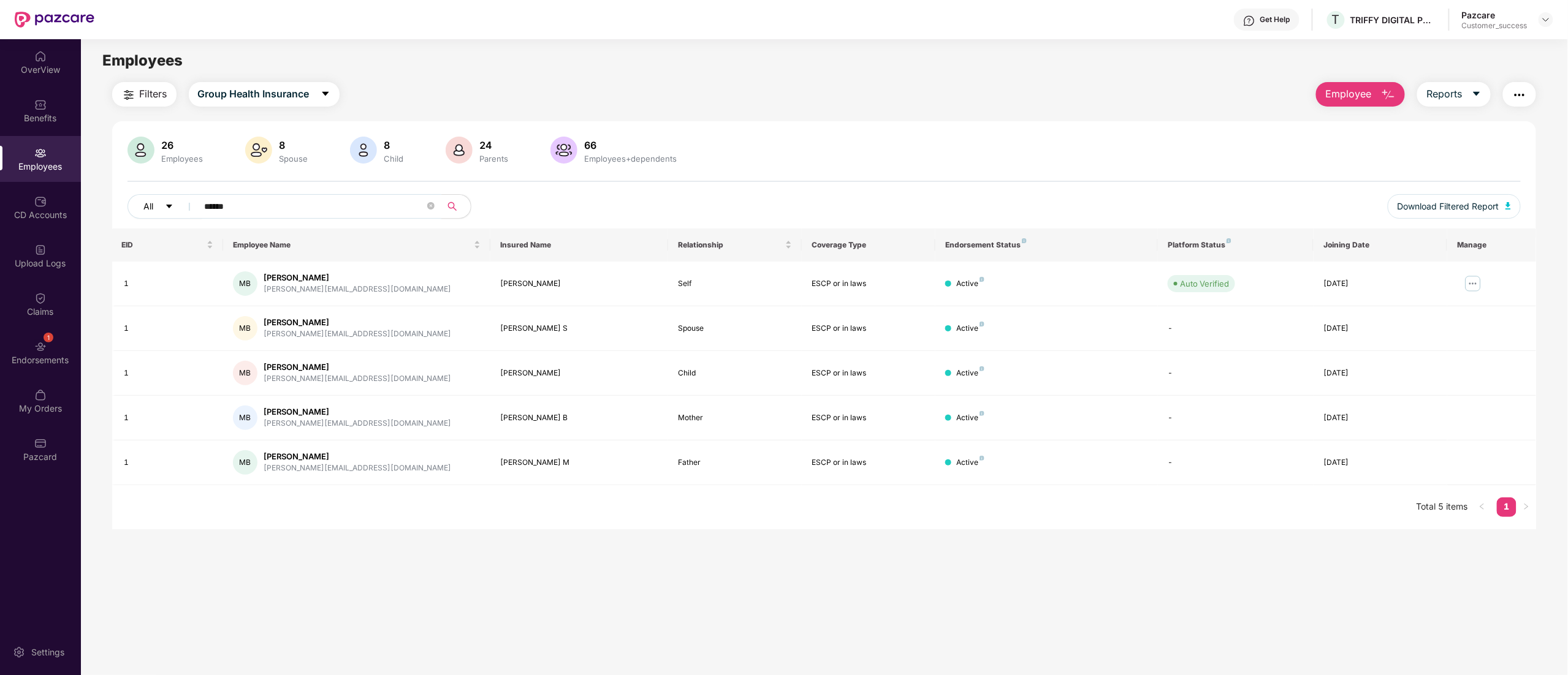
drag, startPoint x: 302, startPoint y: 212, endPoint x: 163, endPoint y: 194, distance: 140.2
click at [163, 194] on div "All ******" at bounding box center [534, 206] width 813 height 25
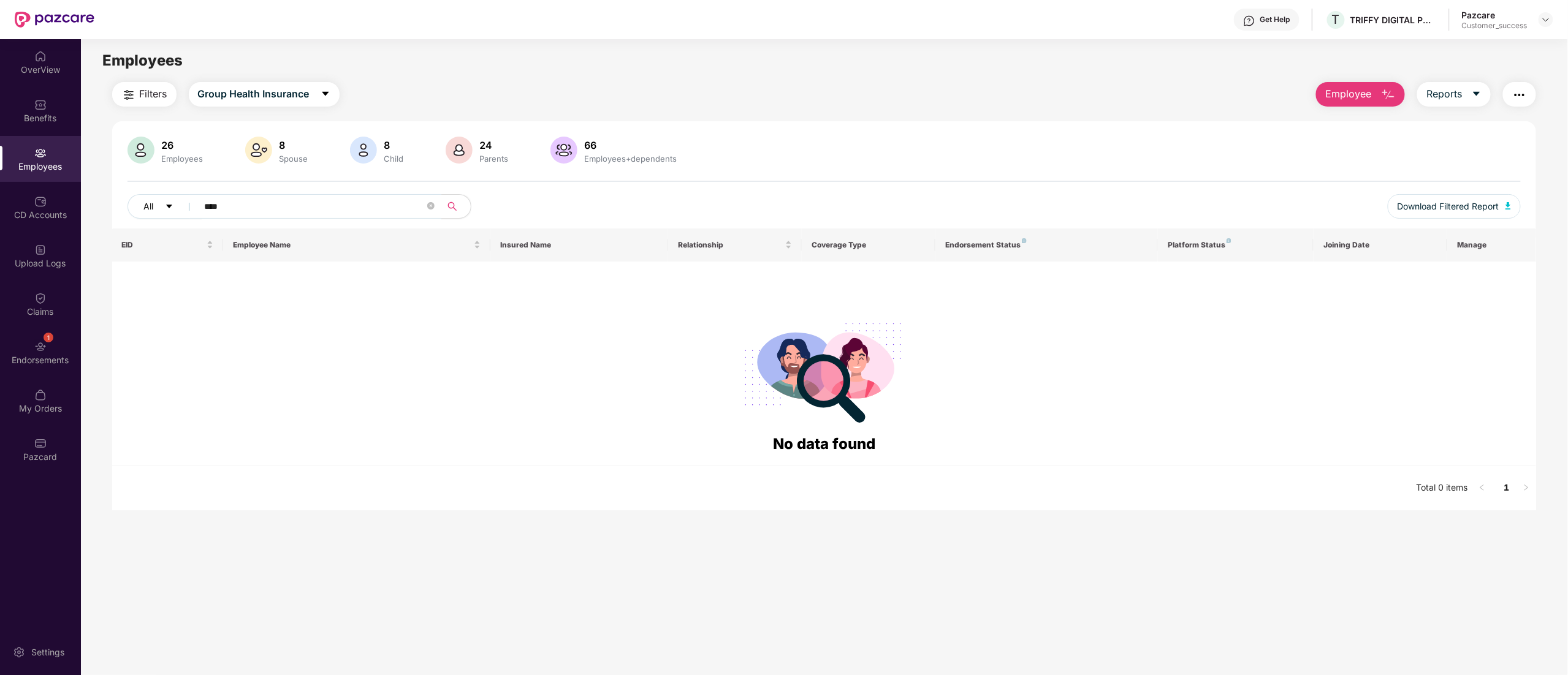
type input "***"
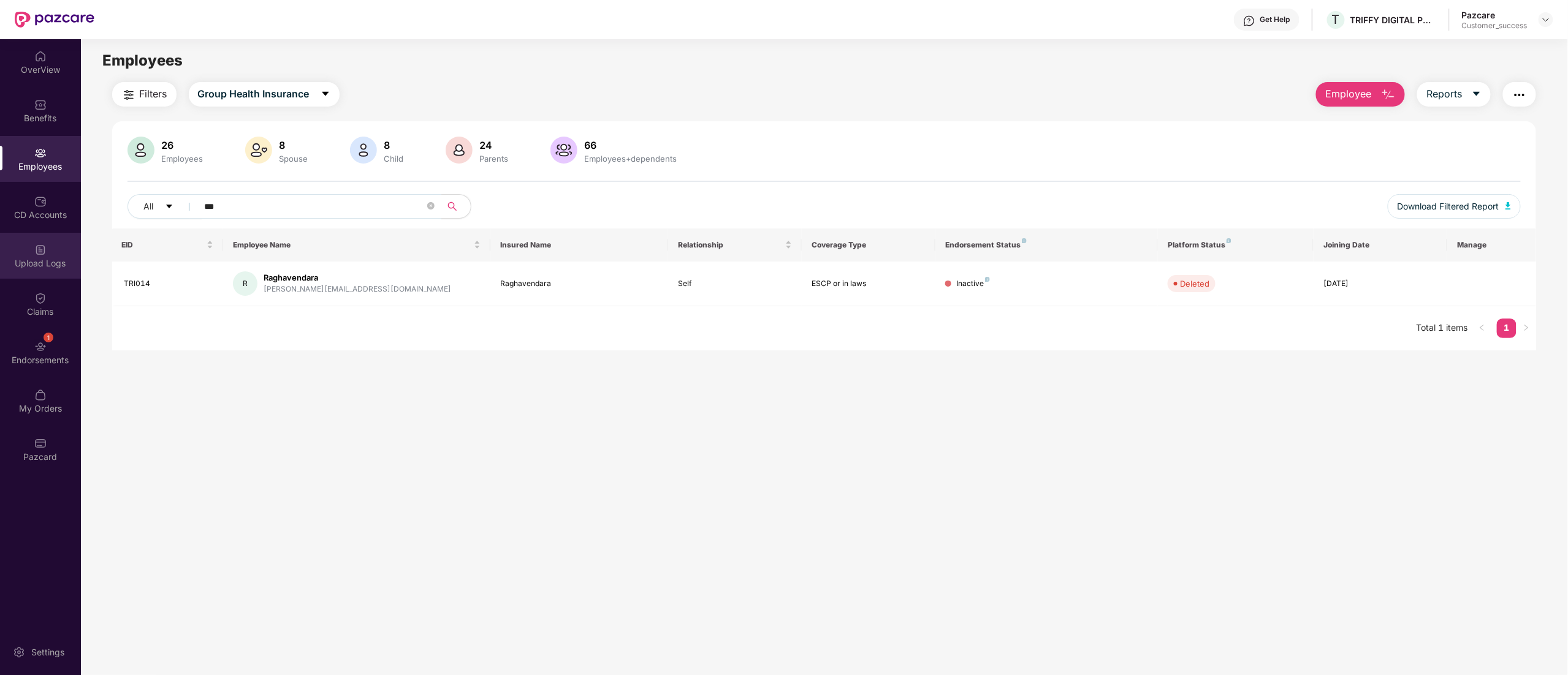
click at [39, 255] on div "Upload Logs" at bounding box center [40, 255] width 81 height 46
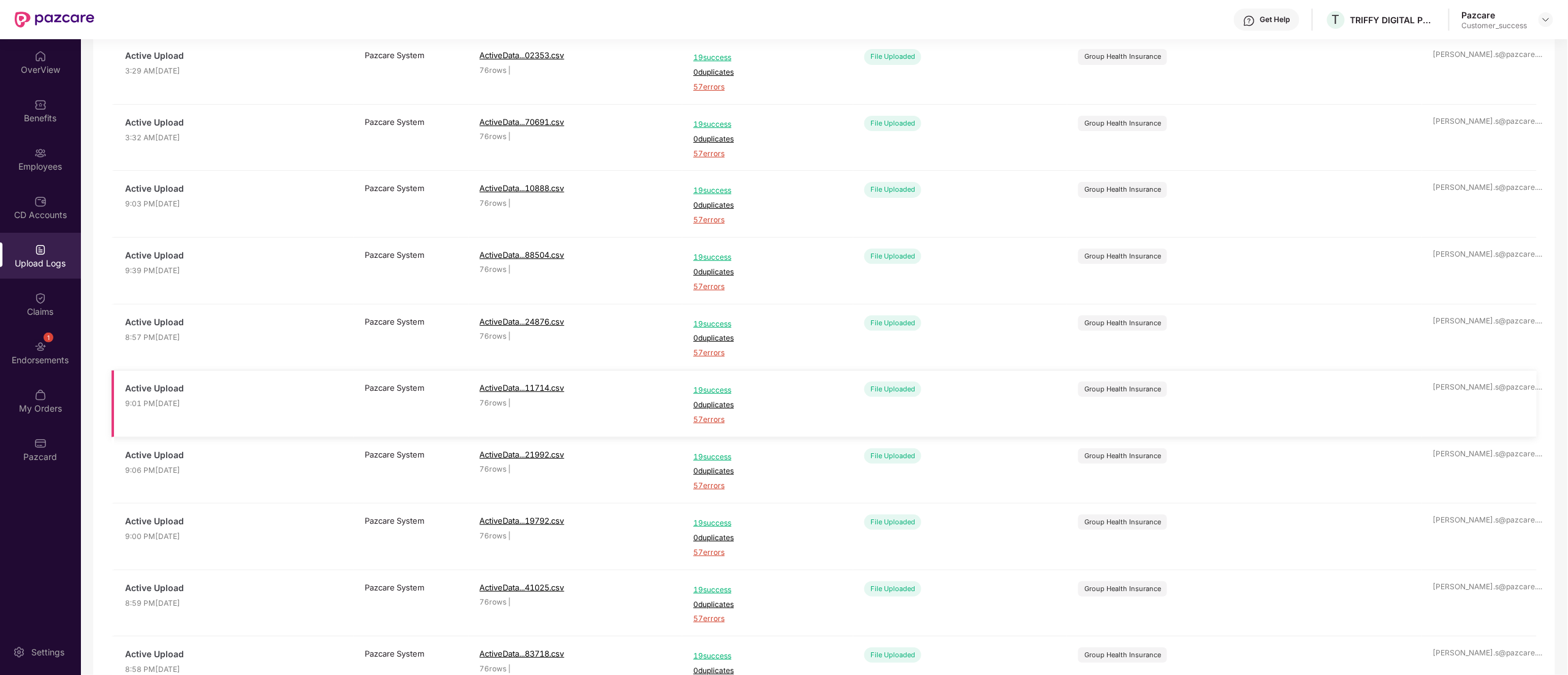
scroll to position [214, 0]
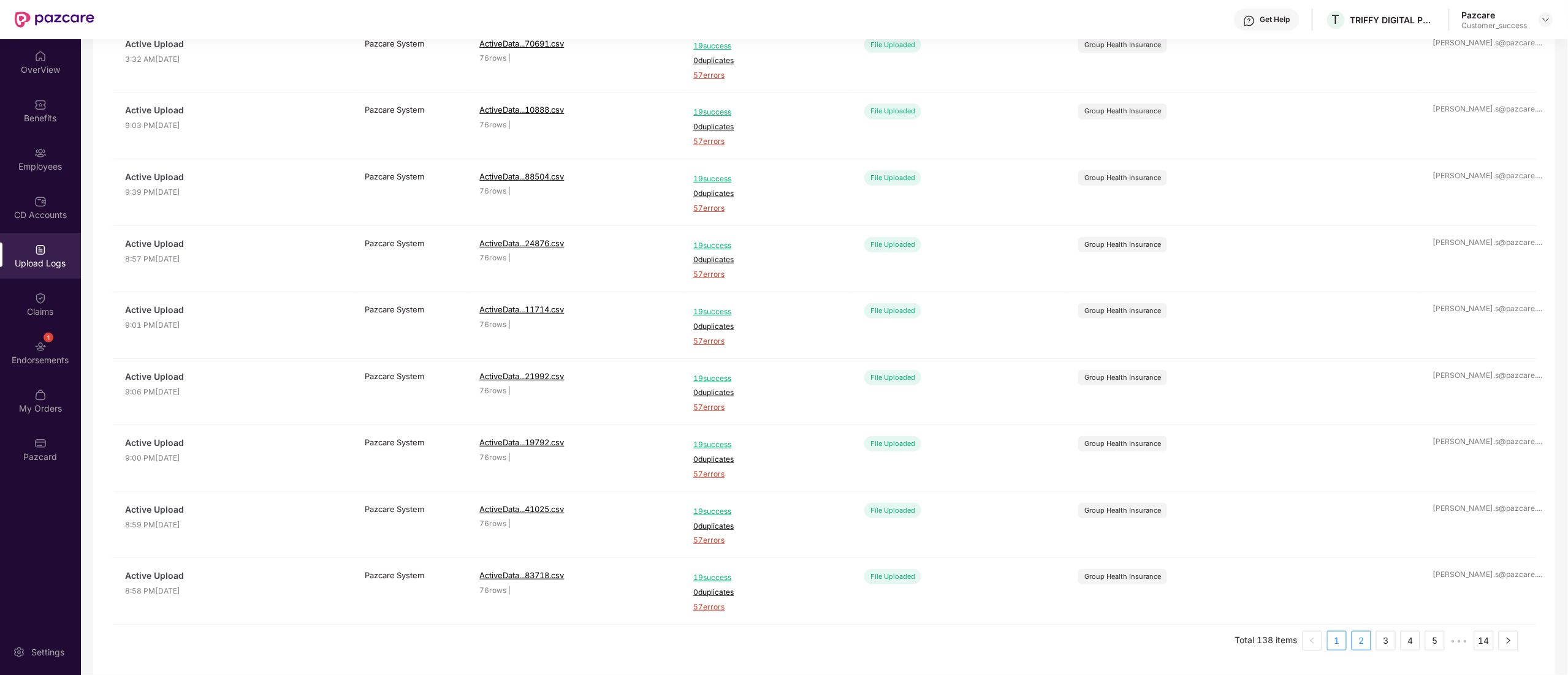
click at [1354, 641] on link "2" at bounding box center [1361, 640] width 18 height 18
click at [1381, 634] on link "3" at bounding box center [1385, 640] width 18 height 18
click at [1405, 637] on link "4" at bounding box center [1410, 640] width 18 height 18
click at [1413, 639] on link "5" at bounding box center [1410, 640] width 18 height 18
click at [28, 164] on div "Employees" at bounding box center [40, 165] width 81 height 12
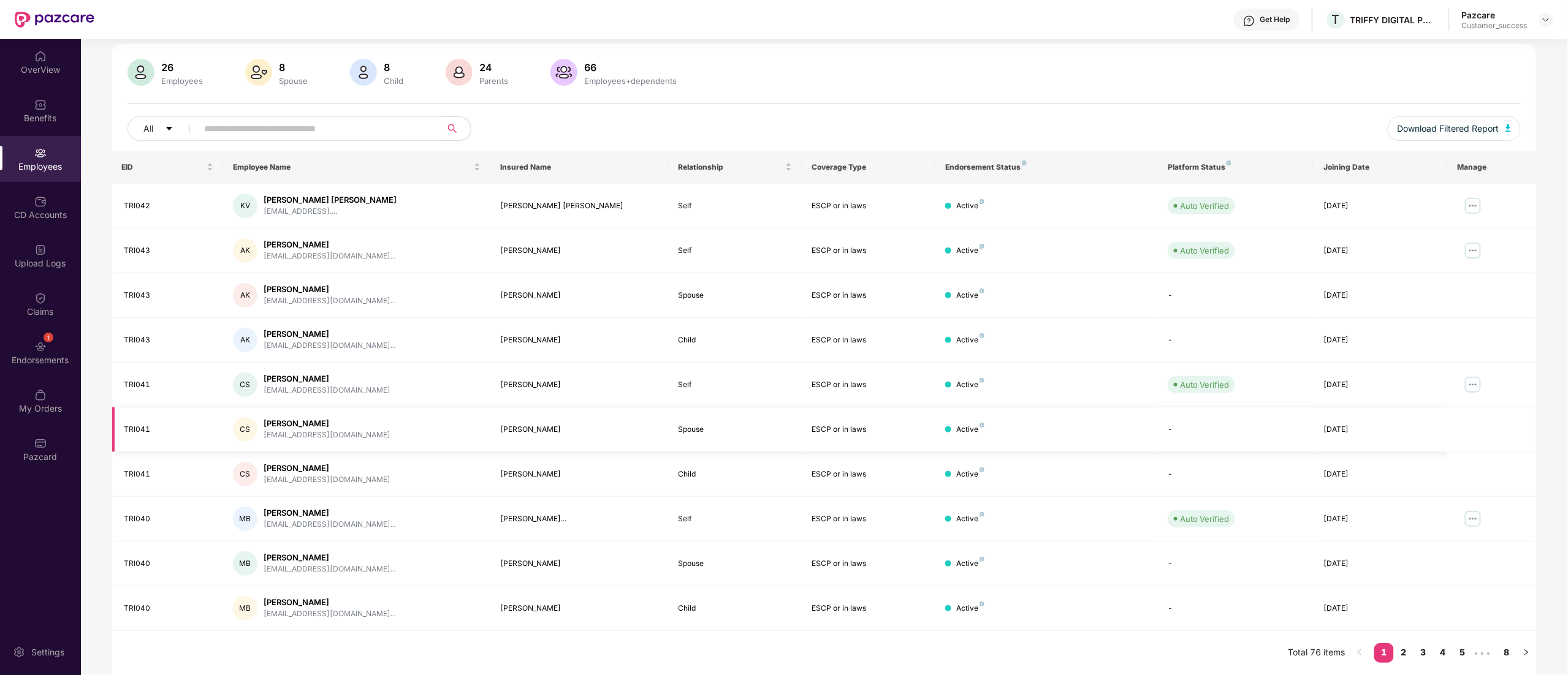
scroll to position [0, 0]
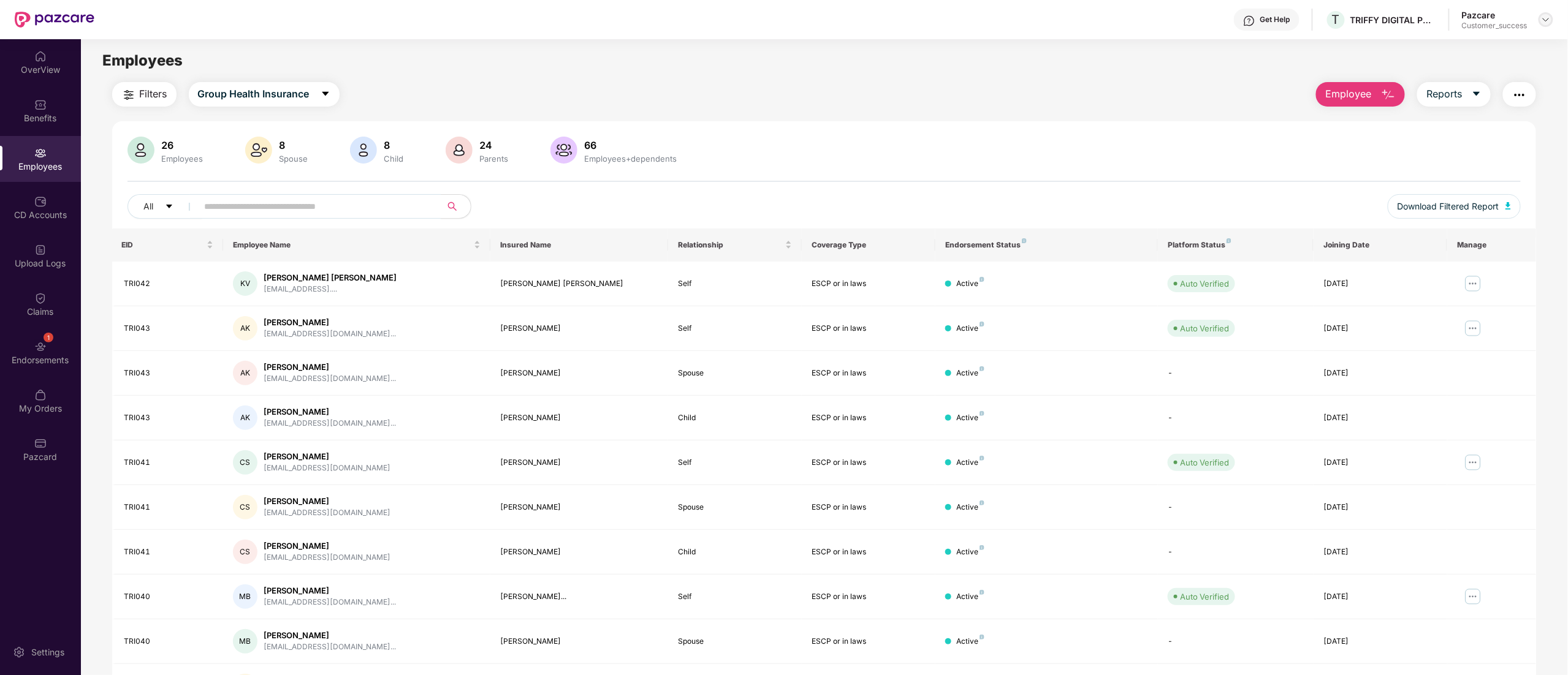
click at [1548, 24] on img at bounding box center [1545, 20] width 10 height 10
click at [1444, 49] on div "Switch to partner view" at bounding box center [1487, 49] width 159 height 24
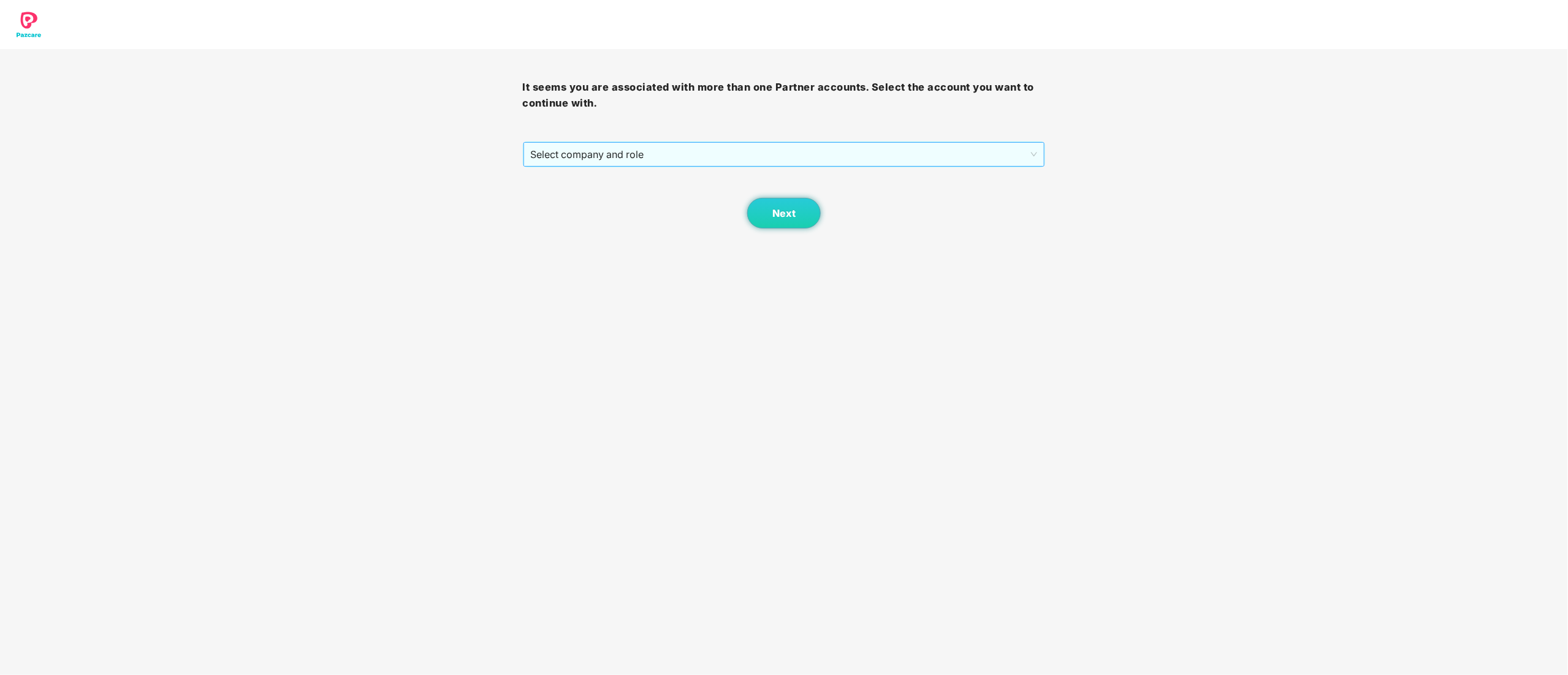
click at [601, 153] on span "Select company and role" at bounding box center [784, 155] width 507 height 23
click at [596, 197] on div "Pazcare - CUSTOMER_SUCCESS" at bounding box center [785, 198] width 508 height 14
click at [800, 218] on button "Next" at bounding box center [784, 213] width 73 height 30
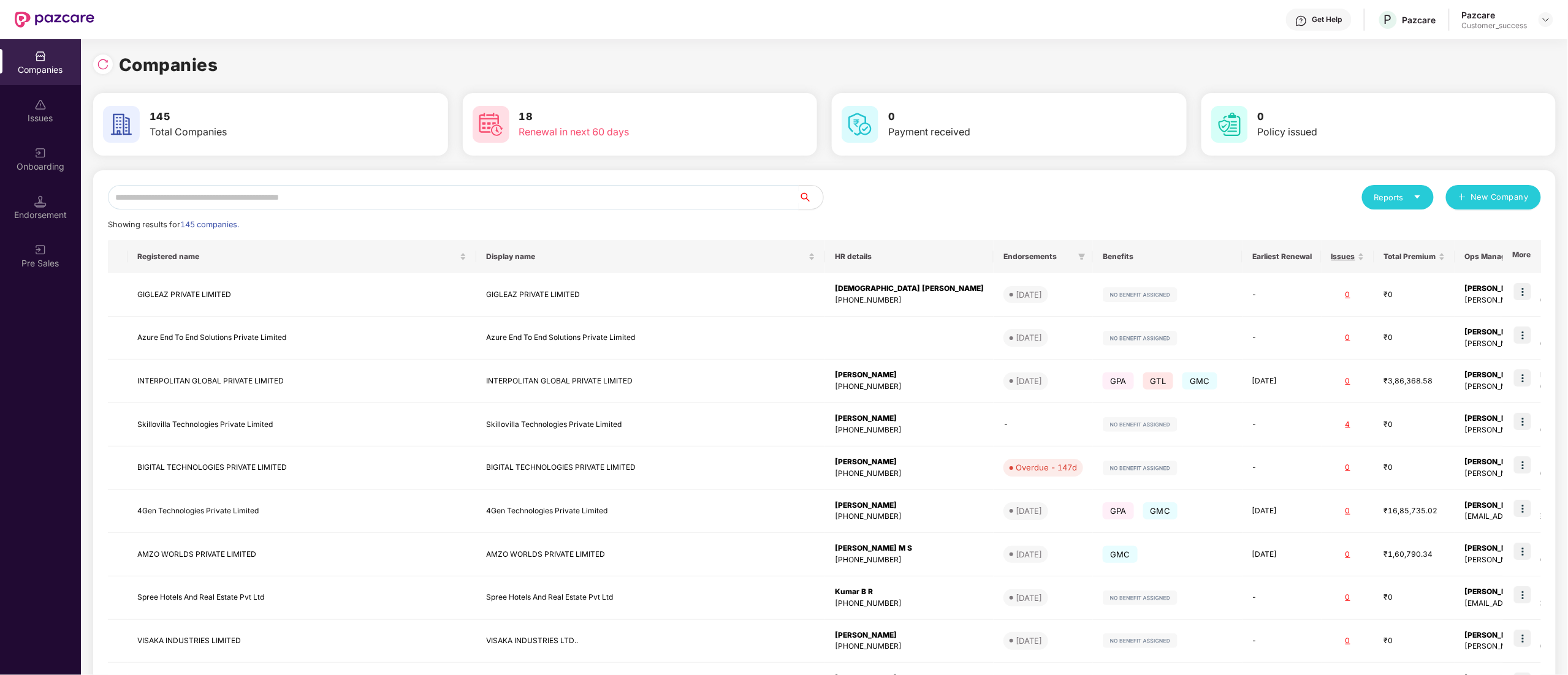
click at [291, 205] on input "text" at bounding box center [453, 197] width 691 height 25
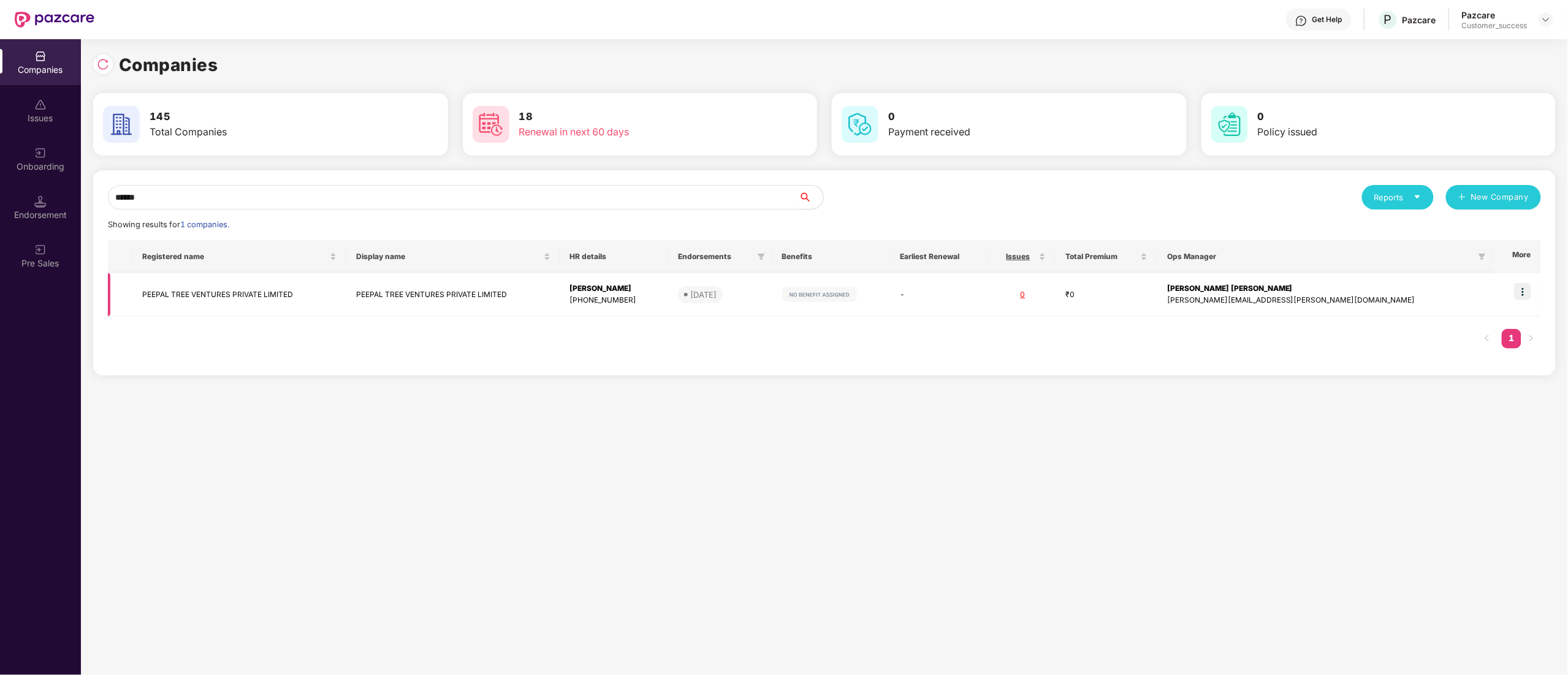
type input "******"
click at [245, 296] on td "PEEPAL TREE VENTURES PRIVATE LIMITED" at bounding box center [239, 295] width 214 height 44
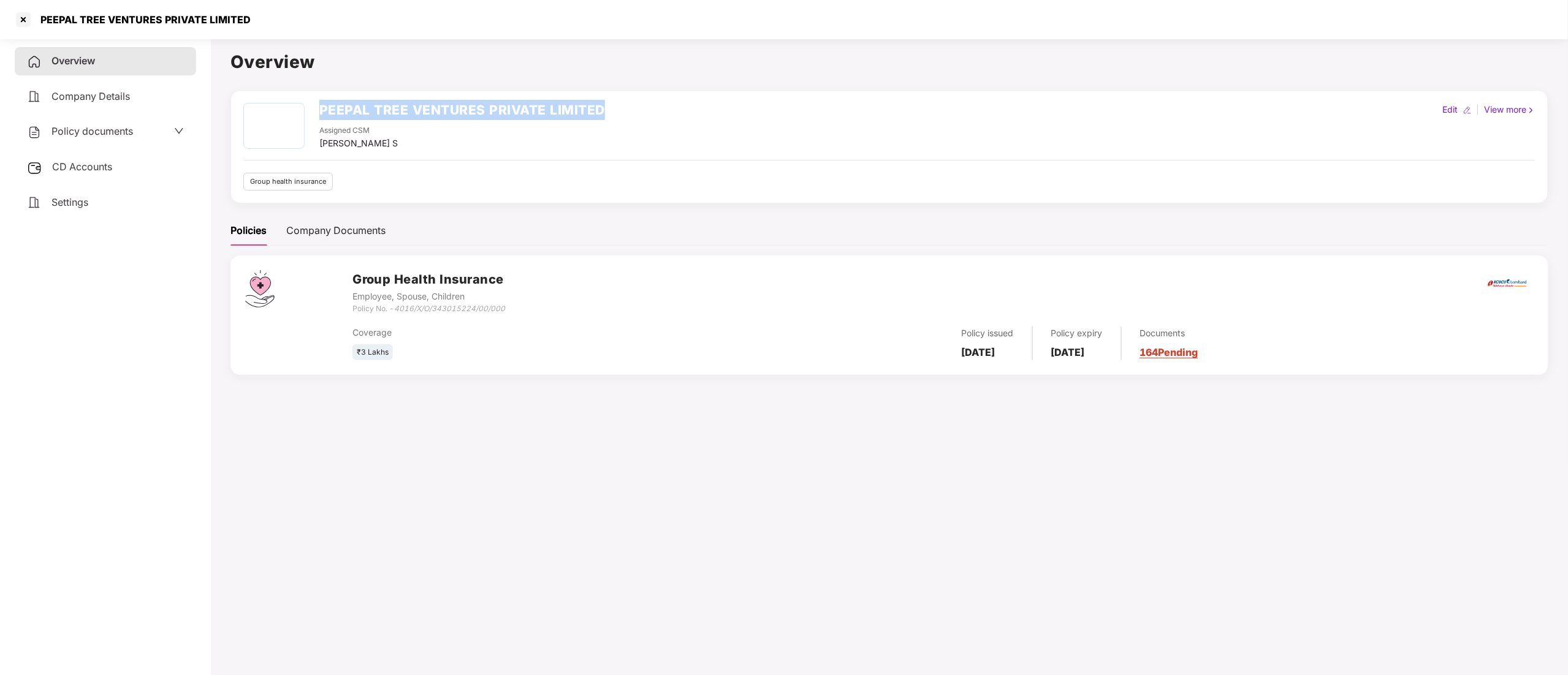
drag, startPoint x: 613, startPoint y: 105, endPoint x: 312, endPoint y: 88, distance: 301.5
click at [312, 88] on div "Overview PEEPAL TREE VENTURES PRIVATE LIMITED Assigned CSM [PERSON_NAME] S Edit…" at bounding box center [889, 219] width 1317 height 341
copy div "PEEPAL TREE VENTURES PRIVATE LIMITED"
